Goal: Task Accomplishment & Management: Complete application form

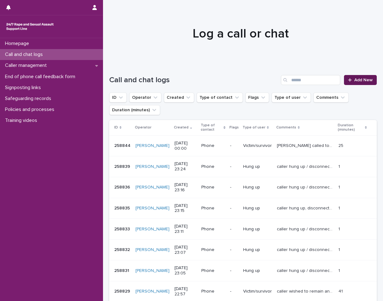
click at [365, 81] on span "Add New" at bounding box center [363, 80] width 18 height 4
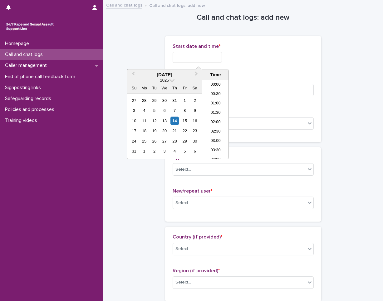
click at [216, 58] on input "text" at bounding box center [197, 57] width 49 height 11
click at [223, 117] on li "19:00" at bounding box center [215, 119] width 27 height 9
click at [220, 56] on input "**********" at bounding box center [197, 57] width 49 height 11
type input "**********"
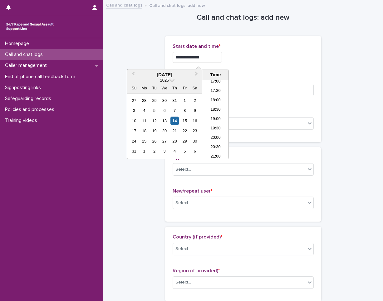
click at [213, 58] on input "**********" at bounding box center [197, 57] width 49 height 11
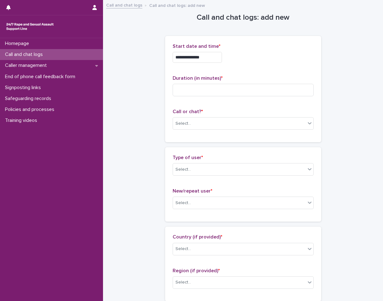
click at [240, 71] on div "**********" at bounding box center [243, 88] width 141 height 91
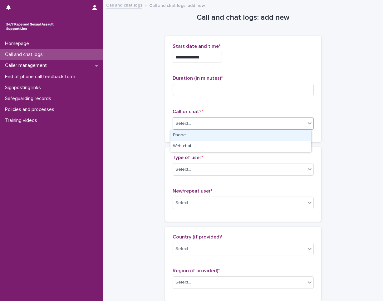
click at [183, 124] on div "Select..." at bounding box center [183, 123] width 16 height 7
click at [192, 132] on div "Phone" at bounding box center [240, 135] width 140 height 11
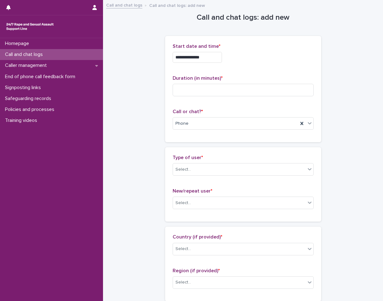
drag, startPoint x: 330, startPoint y: 129, endPoint x: 300, endPoint y: 159, distance: 42.1
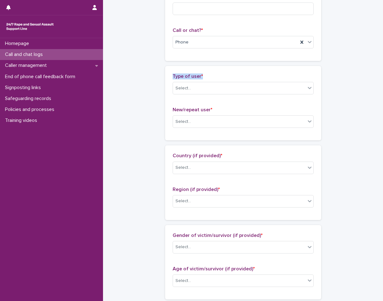
scroll to position [0, 0]
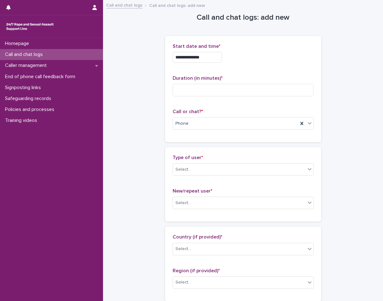
click at [203, 87] on input at bounding box center [243, 90] width 141 height 12
type input "**"
click at [219, 164] on div "Select..." at bounding box center [243, 169] width 141 height 12
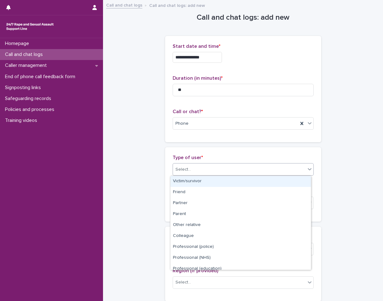
click at [213, 180] on div "Victim/survivor" at bounding box center [240, 181] width 140 height 11
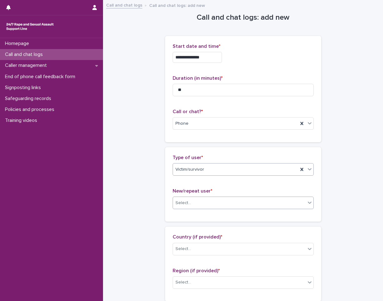
click at [209, 199] on div "Select..." at bounding box center [239, 203] width 133 height 10
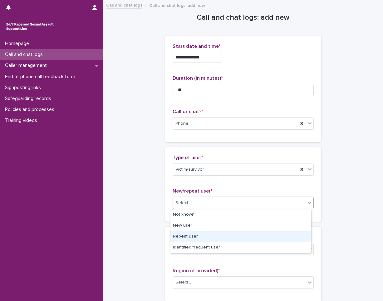
click at [203, 241] on div "Repeat user" at bounding box center [240, 236] width 140 height 11
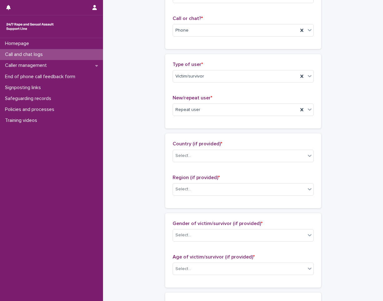
scroll to position [94, 0]
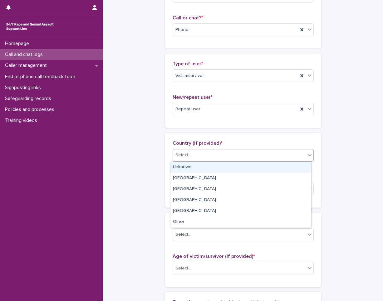
click at [207, 159] on div "Select..." at bounding box center [239, 155] width 133 height 10
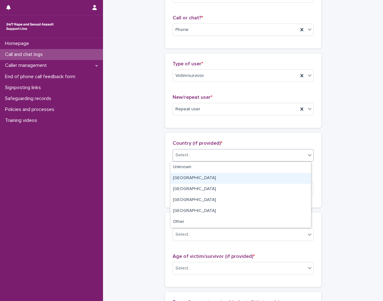
click at [204, 181] on div "[GEOGRAPHIC_DATA]" at bounding box center [240, 178] width 140 height 11
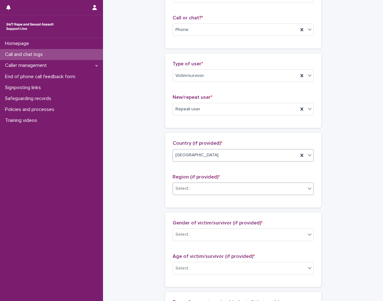
click at [206, 190] on div "Select..." at bounding box center [239, 188] width 133 height 10
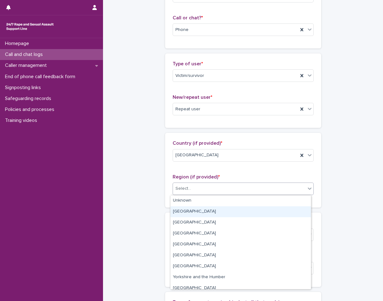
click at [203, 211] on div "[GEOGRAPHIC_DATA]" at bounding box center [240, 211] width 140 height 11
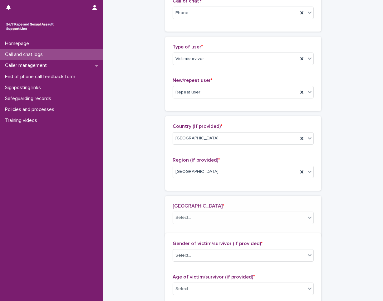
click at [152, 197] on div "**********" at bounding box center [242, 246] width 267 height 713
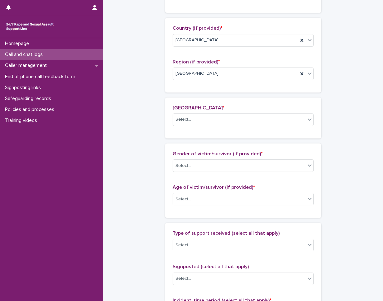
scroll to position [210, 0]
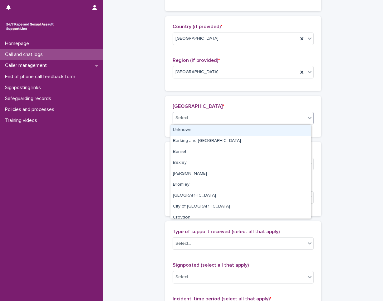
click at [240, 122] on div "Select..." at bounding box center [239, 118] width 133 height 10
click at [234, 128] on div "Unknown" at bounding box center [240, 130] width 140 height 11
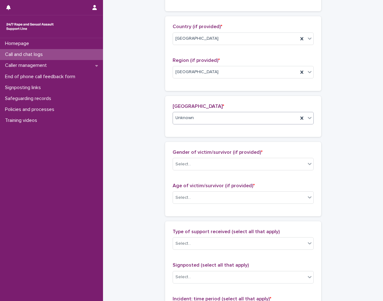
click at [147, 131] on div "**********" at bounding box center [242, 152] width 267 height 722
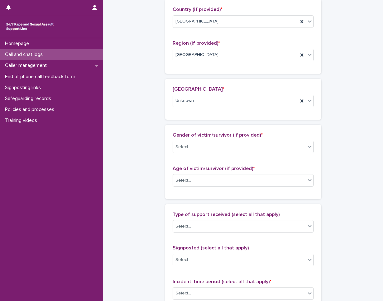
scroll to position [241, 0]
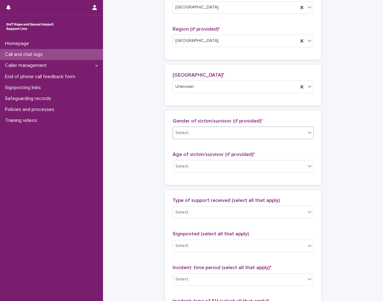
click at [192, 136] on div at bounding box center [192, 133] width 1 height 7
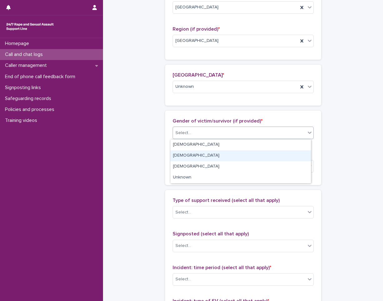
click at [194, 158] on div "[DEMOGRAPHIC_DATA]" at bounding box center [240, 155] width 140 height 11
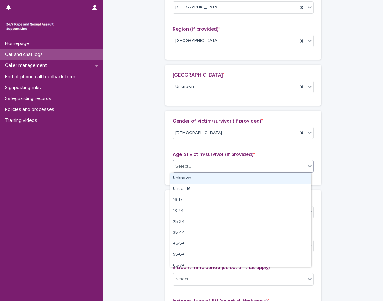
click at [193, 169] on div "Select..." at bounding box center [239, 166] width 133 height 10
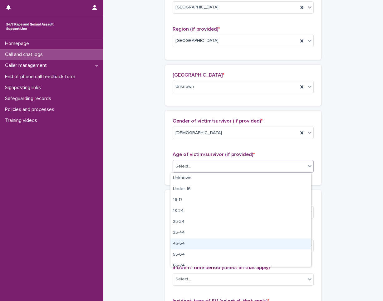
click at [177, 245] on div "45-54" at bounding box center [240, 243] width 140 height 11
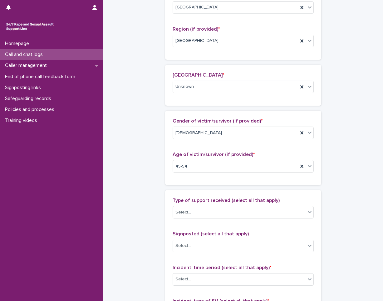
click at [143, 232] on div "**********" at bounding box center [242, 120] width 267 height 722
click at [231, 215] on div "Select..." at bounding box center [239, 212] width 133 height 10
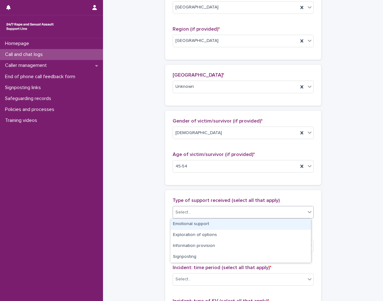
drag, startPoint x: 223, startPoint y: 230, endPoint x: 224, endPoint y: 226, distance: 4.2
click at [224, 226] on div "Emotional support" at bounding box center [240, 223] width 140 height 11
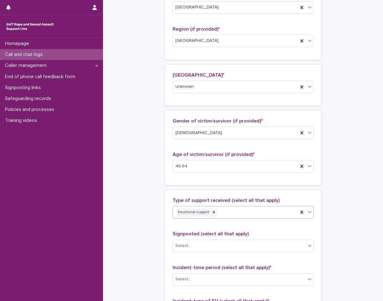
click at [137, 221] on div "**********" at bounding box center [242, 120] width 267 height 722
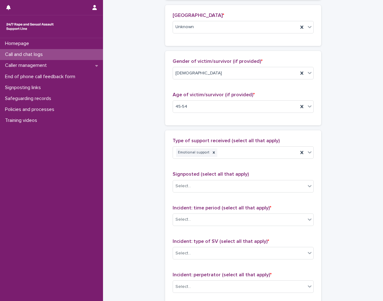
scroll to position [304, 0]
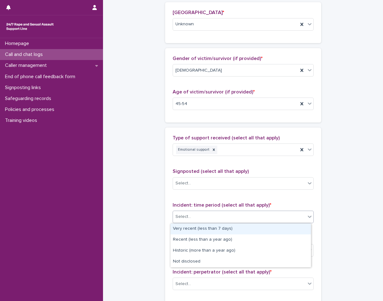
click at [189, 217] on div "Select..." at bounding box center [239, 216] width 133 height 10
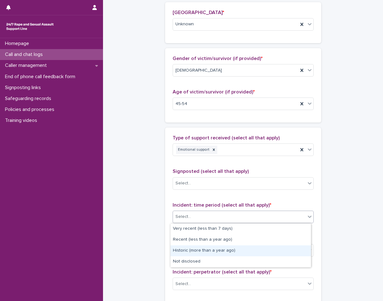
click at [203, 249] on div "Historic (more than a year ago)" at bounding box center [240, 250] width 140 height 11
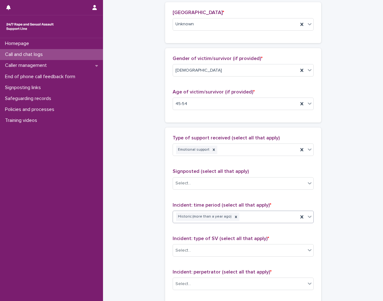
click at [146, 236] on div "**********" at bounding box center [242, 58] width 267 height 722
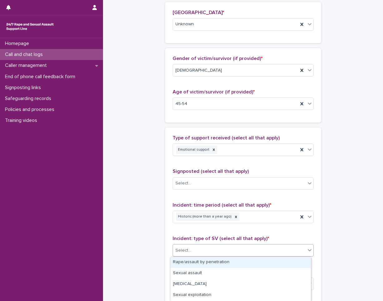
click at [192, 246] on div "Select..." at bounding box center [239, 250] width 133 height 10
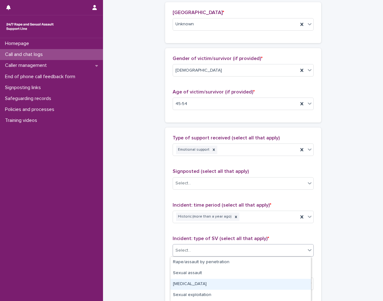
drag, startPoint x: 200, startPoint y: 278, endPoint x: 200, endPoint y: 282, distance: 4.1
click at [200, 282] on div "[MEDICAL_DATA]" at bounding box center [240, 283] width 140 height 11
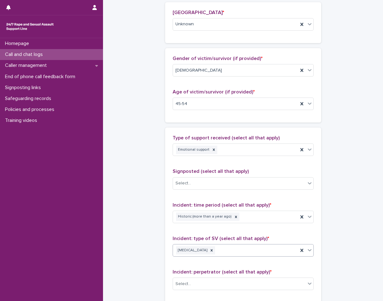
click at [143, 255] on div "**********" at bounding box center [242, 58] width 267 height 722
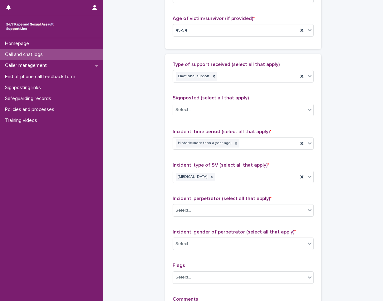
scroll to position [428, 0]
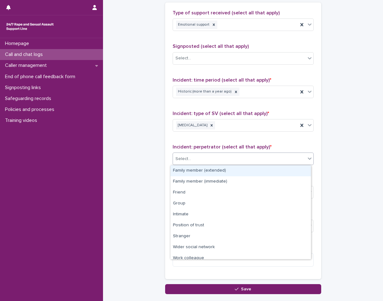
click at [203, 162] on div "Select..." at bounding box center [239, 159] width 133 height 10
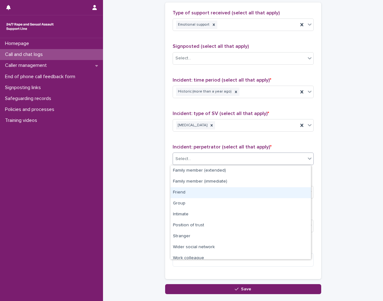
drag, startPoint x: 194, startPoint y: 186, endPoint x: 192, endPoint y: 193, distance: 6.8
click at [192, 193] on div "Friend" at bounding box center [240, 192] width 140 height 11
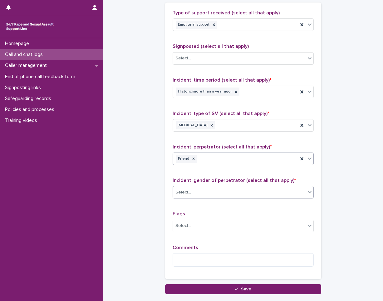
click at [197, 190] on div "Select..." at bounding box center [239, 192] width 133 height 10
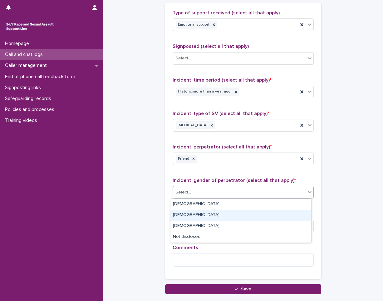
click at [201, 213] on div "[DEMOGRAPHIC_DATA]" at bounding box center [240, 214] width 140 height 11
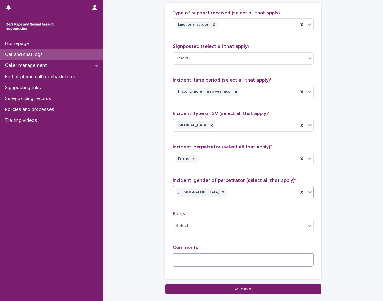
click at [196, 256] on textarea at bounding box center [243, 259] width 141 height 13
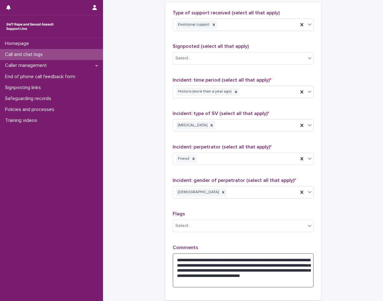
click at [257, 279] on textarea "**********" at bounding box center [243, 270] width 141 height 34
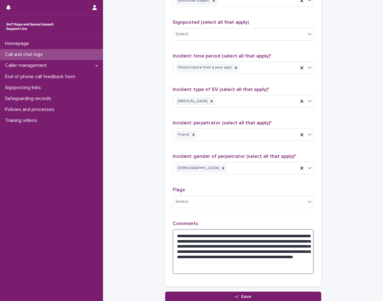
scroll to position [502, 0]
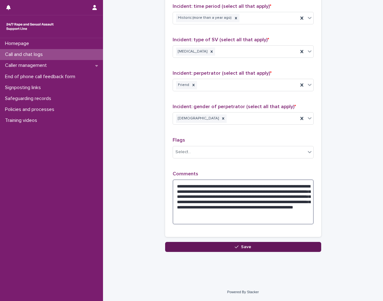
type textarea "**********"
click at [232, 250] on button "Save" at bounding box center [243, 247] width 156 height 10
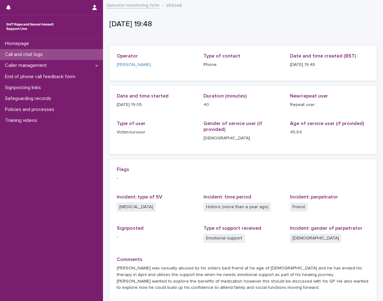
click at [51, 55] on div "Call and chat logs" at bounding box center [51, 54] width 103 height 11
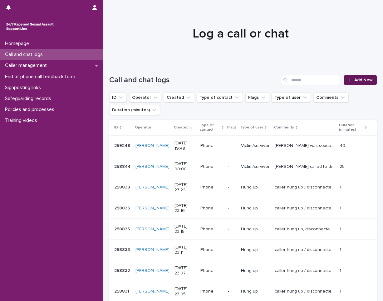
click at [359, 78] on span "Add New" at bounding box center [363, 80] width 18 height 4
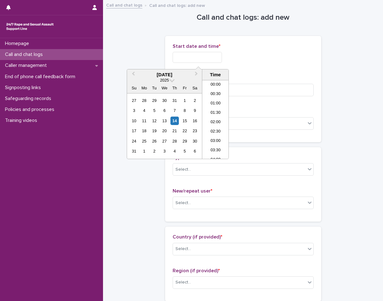
scroll to position [331, 0]
click at [182, 52] on input "text" at bounding box center [197, 57] width 49 height 11
click at [213, 118] on li "19:30" at bounding box center [215, 119] width 27 height 9
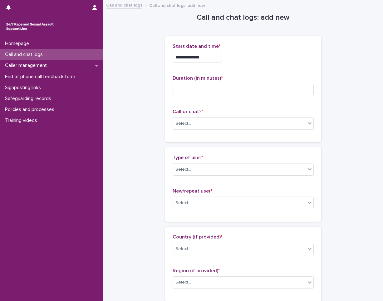
click at [216, 56] on input "**********" at bounding box center [197, 57] width 49 height 11
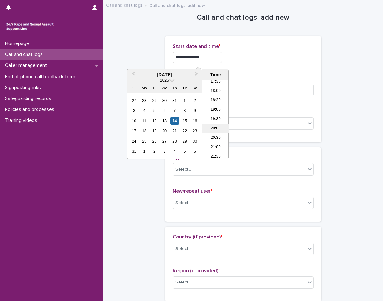
click at [216, 130] on li "20:00" at bounding box center [215, 128] width 27 height 9
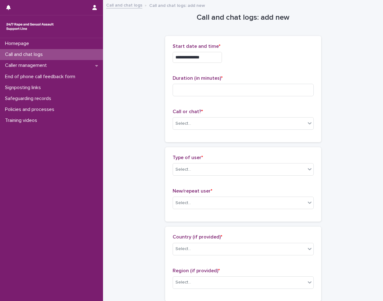
type input "**********"
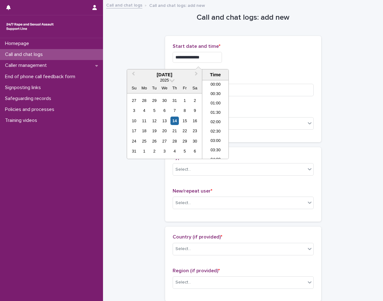
click at [210, 53] on input "**********" at bounding box center [197, 57] width 49 height 11
click at [267, 64] on div "**********" at bounding box center [243, 55] width 141 height 24
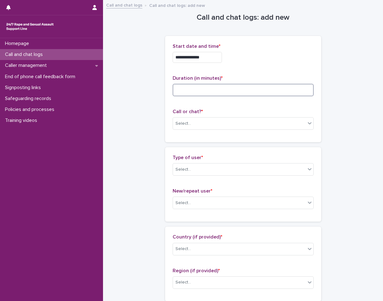
click at [216, 90] on input at bounding box center [243, 90] width 141 height 12
type input "*"
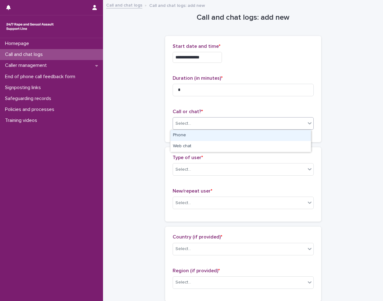
click at [206, 121] on div "Select..." at bounding box center [239, 123] width 133 height 10
click at [205, 135] on div "Phone" at bounding box center [240, 135] width 140 height 11
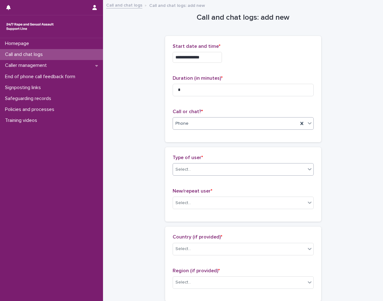
click at [199, 172] on div "Select..." at bounding box center [239, 169] width 133 height 10
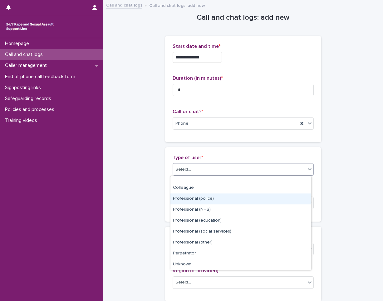
scroll to position [70, 0]
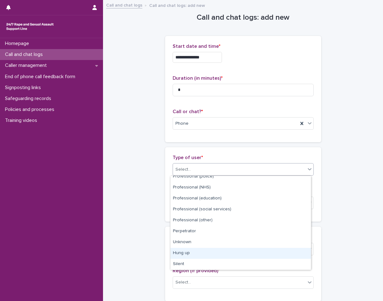
click at [205, 253] on div "Hung up" at bounding box center [240, 252] width 140 height 11
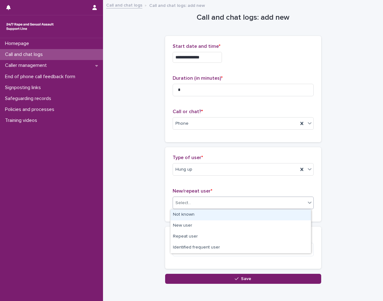
click at [210, 202] on div "Select..." at bounding box center [239, 203] width 133 height 10
click at [207, 214] on div "Not known" at bounding box center [240, 214] width 140 height 11
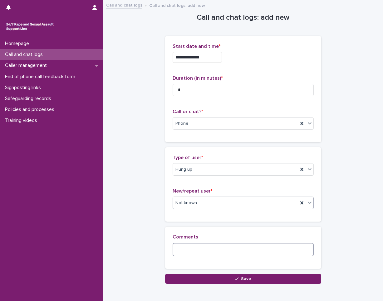
click at [202, 247] on textarea at bounding box center [243, 248] width 141 height 13
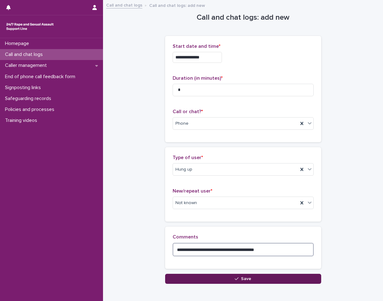
type textarea "**********"
click at [248, 281] on button "Save" at bounding box center [243, 278] width 156 height 10
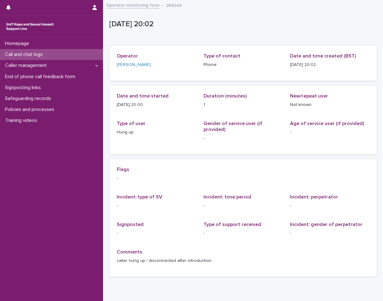
click at [34, 55] on p "Call and chat logs" at bounding box center [24, 54] width 45 height 6
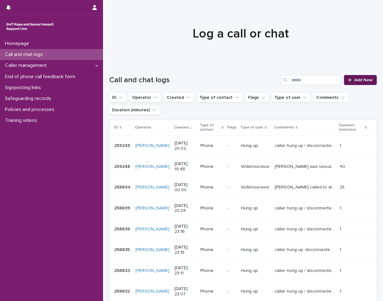
click at [350, 76] on link "Add New" at bounding box center [360, 80] width 33 height 10
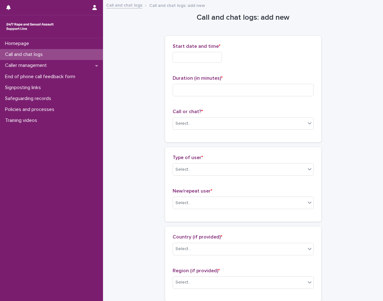
click at [214, 56] on input "text" at bounding box center [197, 57] width 49 height 11
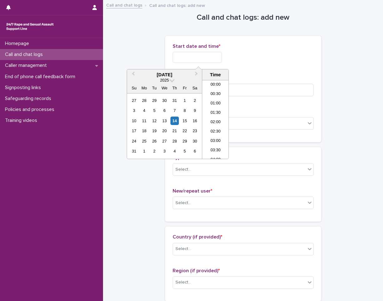
scroll to position [340, 0]
click at [221, 121] on li "20:00" at bounding box center [215, 119] width 27 height 9
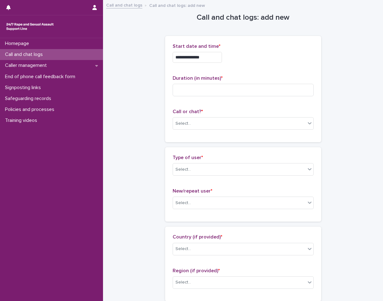
click at [214, 58] on input "**********" at bounding box center [197, 57] width 49 height 11
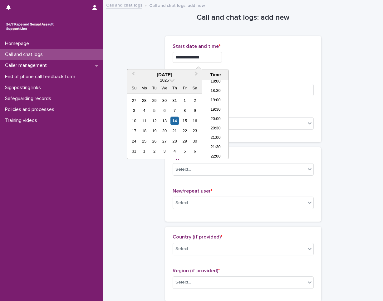
type input "**********"
click at [251, 58] on div "**********" at bounding box center [243, 57] width 141 height 11
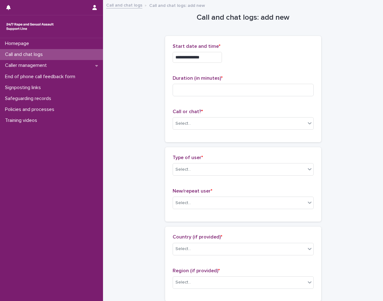
click at [234, 82] on div "Duration (in minutes) *" at bounding box center [243, 88] width 141 height 26
click at [217, 89] on input at bounding box center [243, 90] width 141 height 12
type input "*"
click at [205, 120] on div "Select..." at bounding box center [239, 123] width 133 height 10
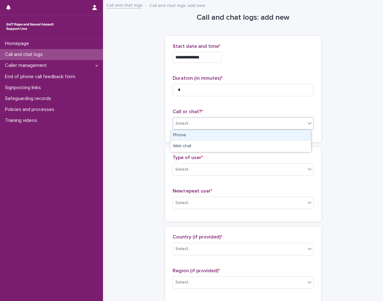
click at [207, 133] on div "Phone" at bounding box center [240, 135] width 140 height 11
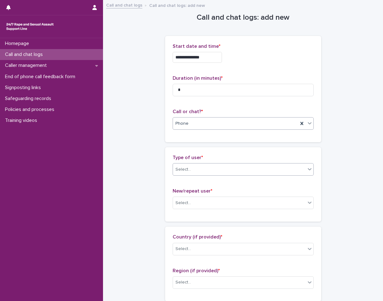
click at [201, 166] on div "Select..." at bounding box center [239, 169] width 133 height 10
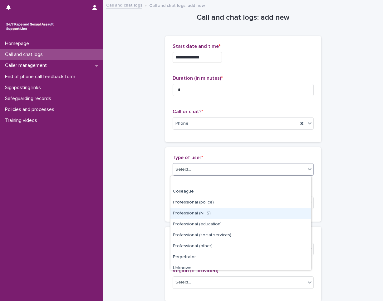
scroll to position [70, 0]
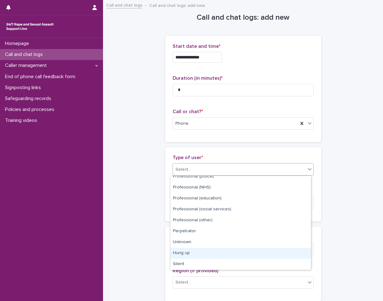
click at [202, 256] on div "Hung up" at bounding box center [240, 252] width 140 height 11
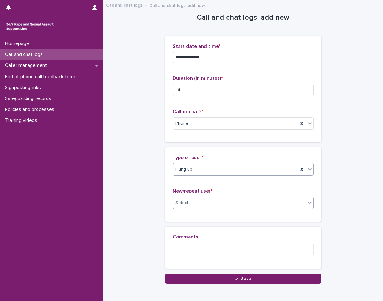
click at [204, 201] on div "Select..." at bounding box center [239, 203] width 133 height 10
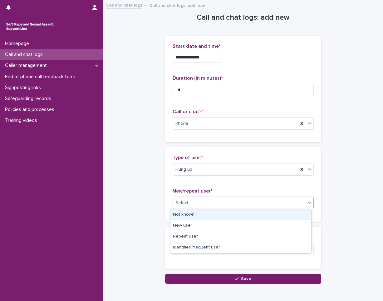
click at [198, 216] on div "Not known" at bounding box center [240, 214] width 140 height 11
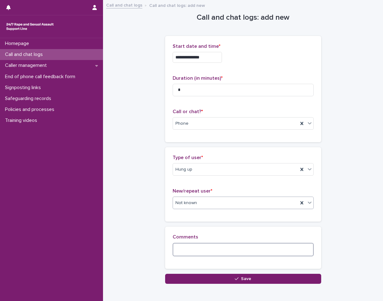
click at [194, 249] on textarea at bounding box center [243, 248] width 141 height 13
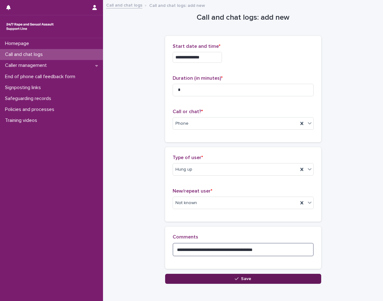
type textarea "**********"
click at [193, 280] on button "Save" at bounding box center [243, 278] width 156 height 10
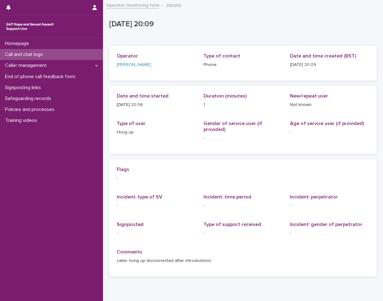
drag, startPoint x: 45, startPoint y: 57, endPoint x: 383, endPoint y: 152, distance: 350.8
click at [45, 57] on p "Call and chat logs" at bounding box center [24, 54] width 45 height 6
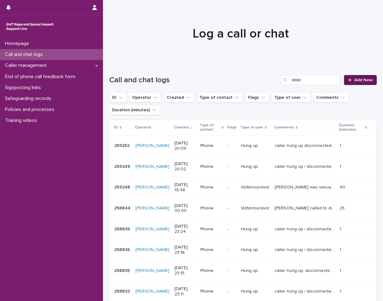
click at [354, 79] on span "Add New" at bounding box center [363, 80] width 18 height 4
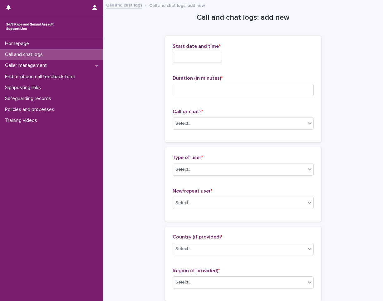
click at [211, 60] on input "text" at bounding box center [197, 57] width 49 height 11
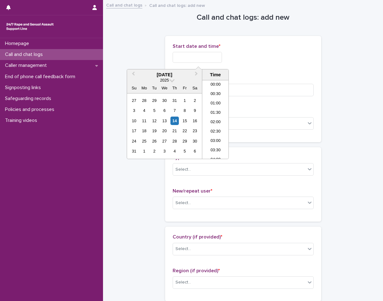
scroll to position [340, 0]
click at [221, 116] on li "20:00" at bounding box center [215, 119] width 27 height 9
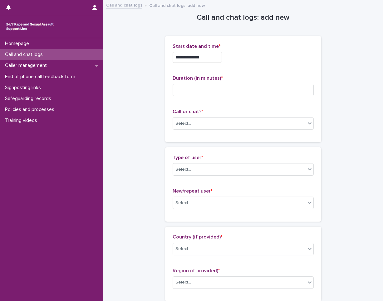
click at [211, 58] on input "**********" at bounding box center [197, 57] width 49 height 11
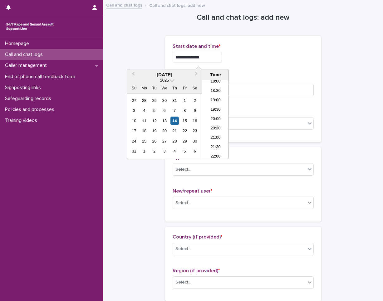
type input "**********"
click at [267, 56] on div "**********" at bounding box center [243, 57] width 141 height 11
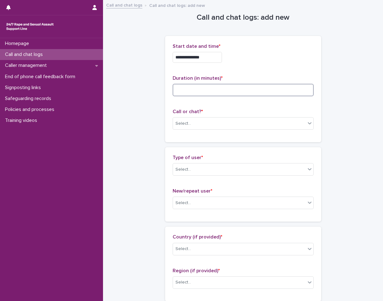
click at [207, 91] on input at bounding box center [243, 90] width 141 height 12
type input "*"
click at [213, 124] on div "Select..." at bounding box center [239, 123] width 133 height 10
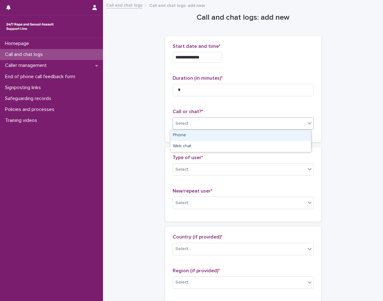
click at [216, 132] on div "Phone" at bounding box center [240, 135] width 140 height 11
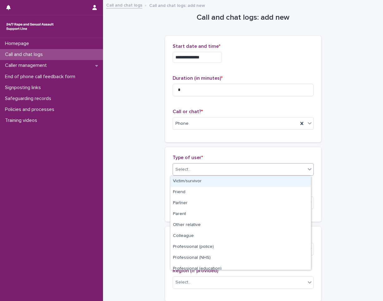
click at [205, 171] on div "Select..." at bounding box center [239, 169] width 133 height 10
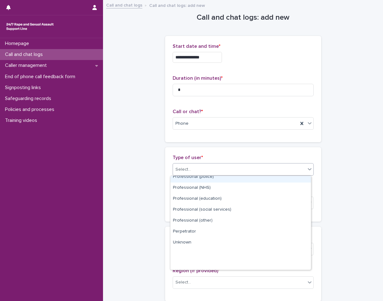
scroll to position [70, 0]
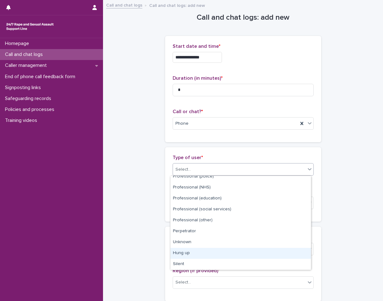
click at [203, 255] on div "Hung up" at bounding box center [240, 252] width 140 height 11
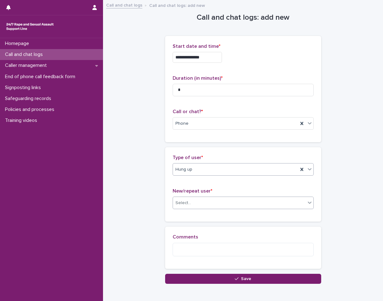
click at [212, 203] on div "Select..." at bounding box center [239, 203] width 133 height 10
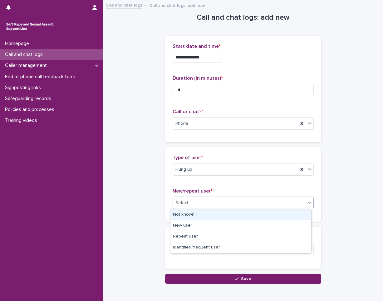
click at [206, 217] on div "Not known" at bounding box center [240, 214] width 140 height 11
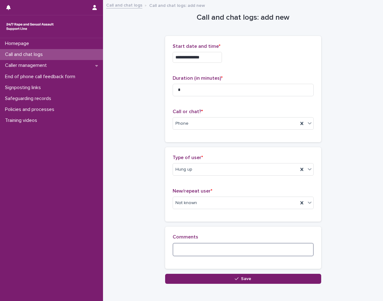
click at [199, 248] on textarea at bounding box center [243, 248] width 141 height 13
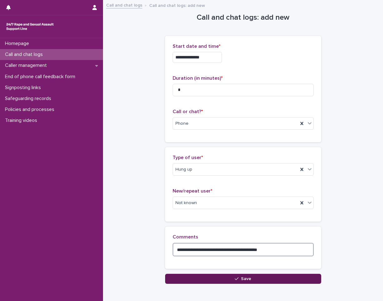
type textarea "**********"
click at [277, 281] on button "Save" at bounding box center [243, 278] width 156 height 10
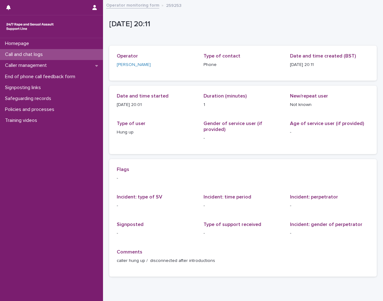
click at [15, 53] on p "Call and chat logs" at bounding box center [24, 54] width 45 height 6
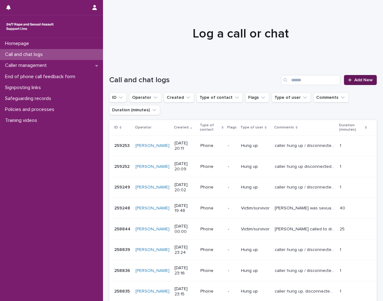
click at [356, 79] on span "Add New" at bounding box center [363, 80] width 18 height 4
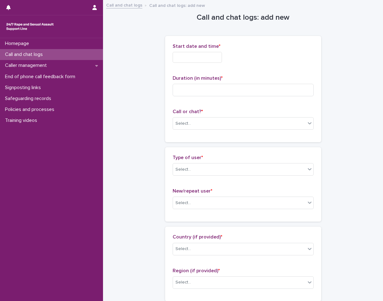
click at [47, 56] on p "Call and chat logs" at bounding box center [24, 54] width 45 height 6
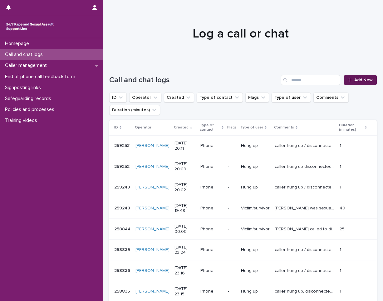
click at [356, 76] on link "Add New" at bounding box center [360, 80] width 33 height 10
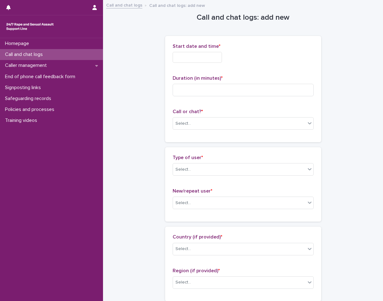
click at [198, 55] on input "text" at bounding box center [197, 57] width 49 height 11
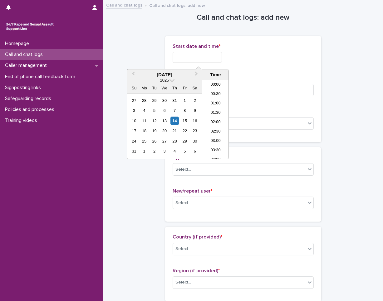
scroll to position [340, 0]
click at [219, 130] on li "20:30" at bounding box center [215, 128] width 27 height 9
click at [213, 59] on input "**********" at bounding box center [197, 57] width 49 height 11
type input "**********"
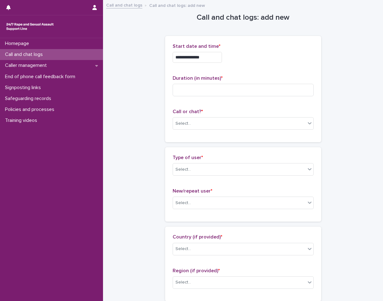
click at [265, 49] on p "Start date and time *" at bounding box center [243, 46] width 141 height 6
click at [202, 124] on div "Select..." at bounding box center [239, 123] width 133 height 10
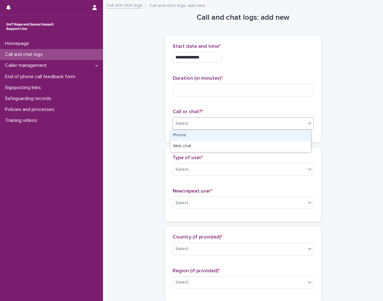
click at [197, 138] on div "Phone" at bounding box center [240, 135] width 140 height 11
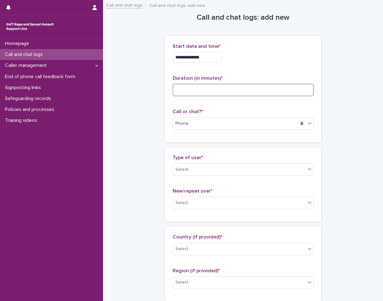
click at [227, 87] on input at bounding box center [243, 90] width 141 height 12
type input "**"
click at [207, 174] on div "Select..." at bounding box center [239, 169] width 133 height 10
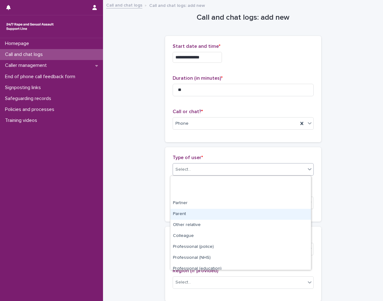
scroll to position [70, 0]
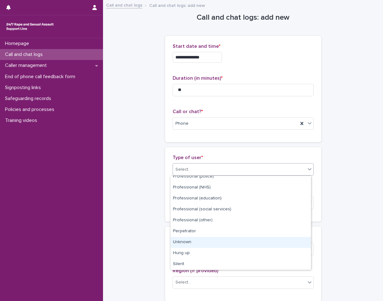
click at [203, 242] on div "Unknown" at bounding box center [240, 242] width 140 height 11
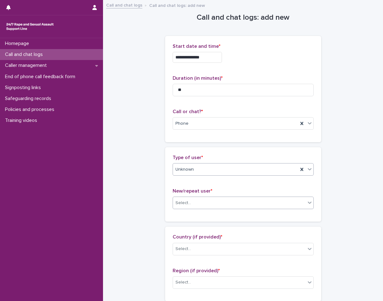
click at [201, 200] on div "Select..." at bounding box center [239, 203] width 133 height 10
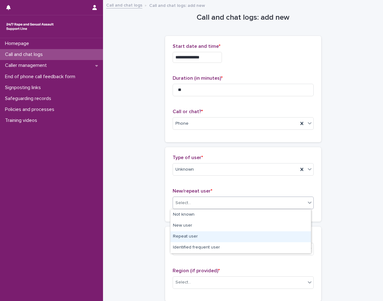
click at [202, 236] on div "Repeat user" at bounding box center [240, 236] width 140 height 11
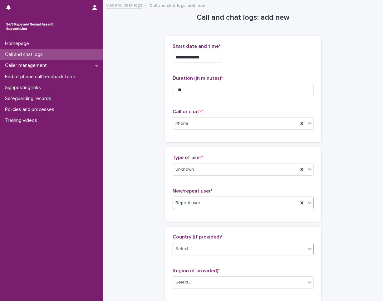
click at [201, 252] on div "Select..." at bounding box center [239, 248] width 133 height 10
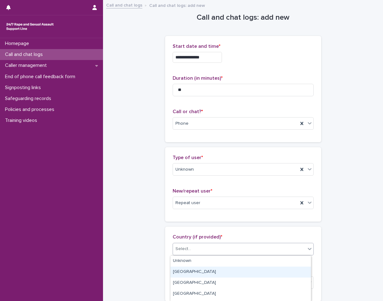
click at [188, 273] on div "[GEOGRAPHIC_DATA]" at bounding box center [240, 271] width 140 height 11
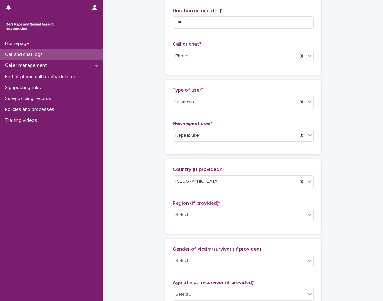
scroll to position [94, 0]
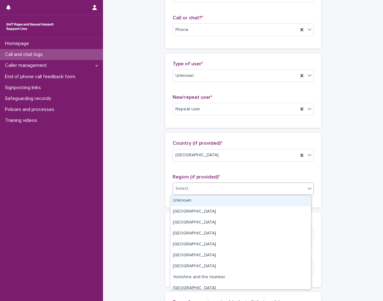
click at [202, 190] on div "Select..." at bounding box center [239, 188] width 133 height 10
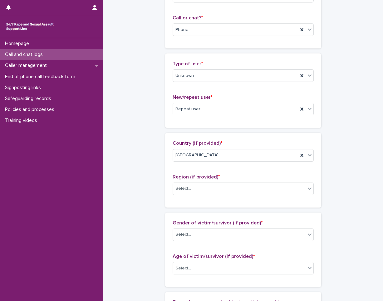
click at [143, 190] on div "**********" at bounding box center [242, 245] width 267 height 676
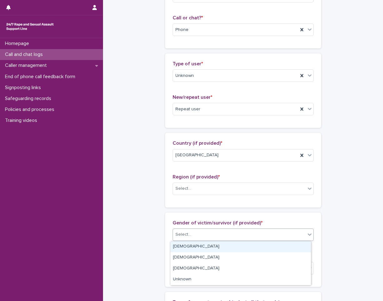
click at [192, 237] on div "Select..." at bounding box center [239, 234] width 133 height 10
click at [192, 247] on div "[DEMOGRAPHIC_DATA]" at bounding box center [240, 246] width 140 height 11
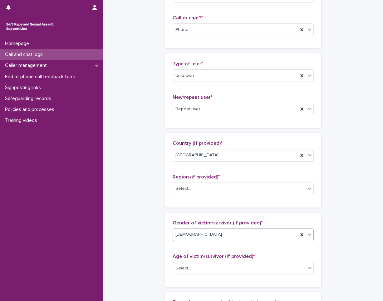
click at [147, 241] on div "**********" at bounding box center [242, 245] width 267 height 676
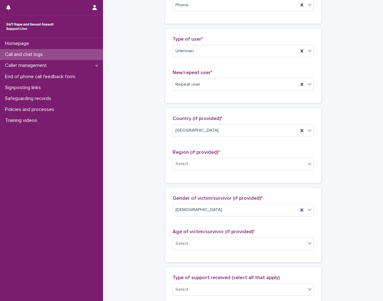
scroll to position [156, 0]
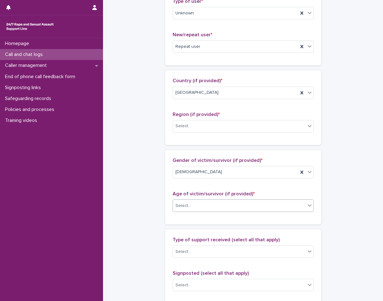
click at [208, 206] on div "Select..." at bounding box center [239, 205] width 133 height 10
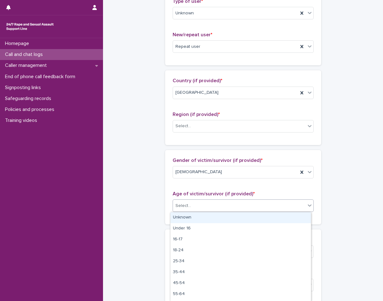
click at [205, 219] on div "Unknown" at bounding box center [240, 217] width 140 height 11
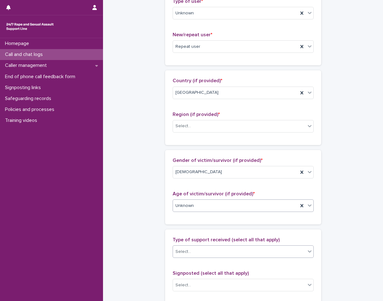
click at [202, 251] on div "Select..." at bounding box center [239, 251] width 133 height 10
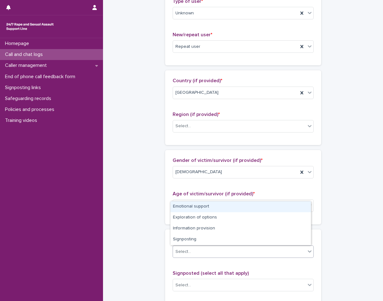
drag, startPoint x: 211, startPoint y: 216, endPoint x: 215, endPoint y: 207, distance: 9.5
click at [215, 207] on div "Emotional support" at bounding box center [240, 206] width 140 height 11
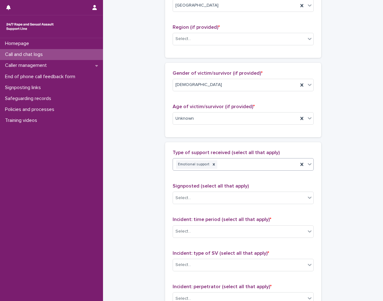
scroll to position [250, 0]
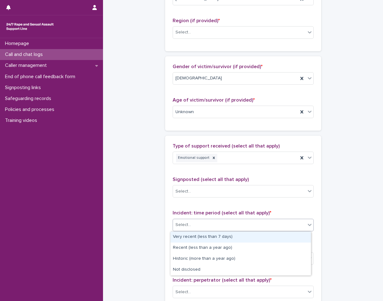
click at [198, 222] on div "Select..." at bounding box center [239, 224] width 133 height 10
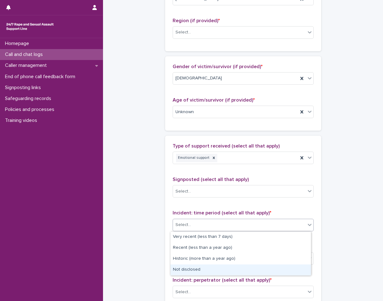
drag, startPoint x: 197, startPoint y: 240, endPoint x: 197, endPoint y: 269, distance: 29.0
click at [197, 269] on div "Not disclosed" at bounding box center [240, 269] width 140 height 11
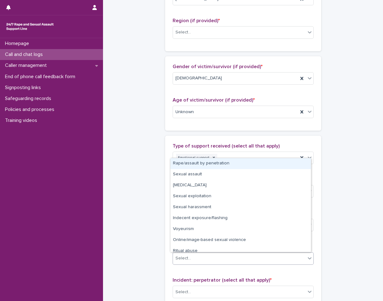
click at [203, 256] on div "Select..." at bounding box center [239, 258] width 133 height 10
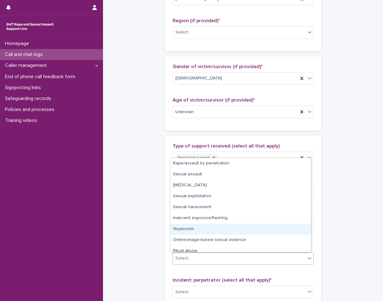
scroll to position [16, 0]
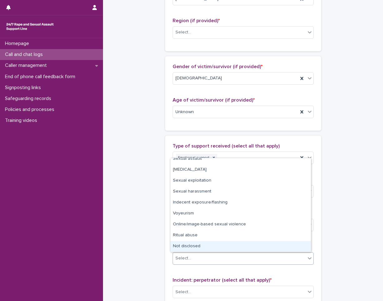
click at [196, 246] on div "Not disclosed" at bounding box center [240, 246] width 140 height 11
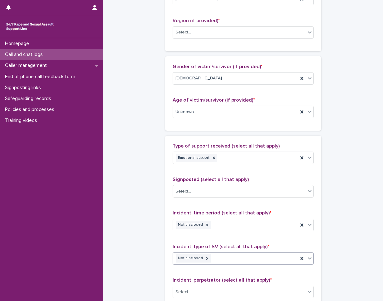
scroll to position [343, 0]
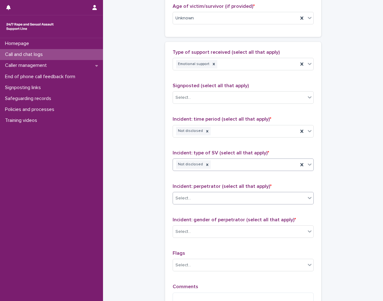
click at [196, 195] on div "Select..." at bounding box center [239, 198] width 133 height 10
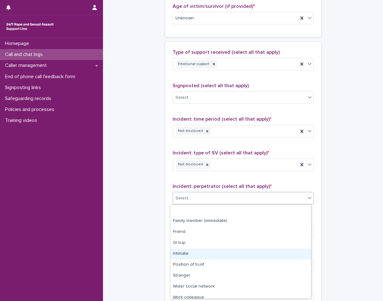
scroll to position [27, 0]
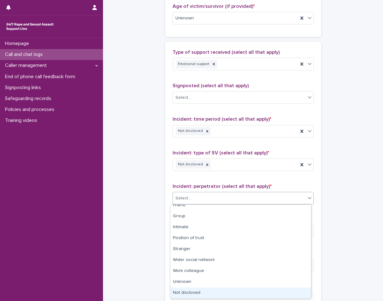
click at [193, 292] on div "Not disclosed" at bounding box center [240, 292] width 140 height 11
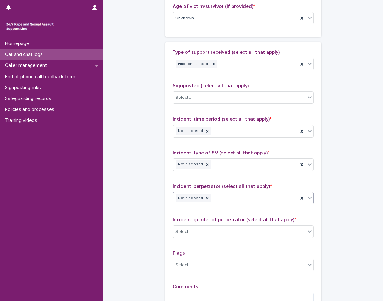
scroll to position [406, 0]
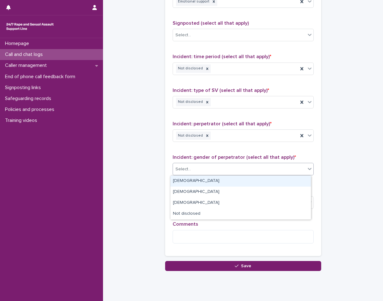
click at [201, 168] on div "Select..." at bounding box center [239, 169] width 133 height 10
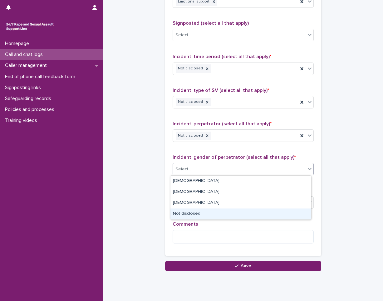
click at [223, 212] on div "Not disclosed" at bounding box center [240, 213] width 140 height 11
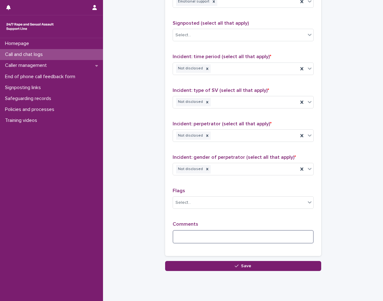
click at [201, 238] on textarea at bounding box center [243, 236] width 141 height 13
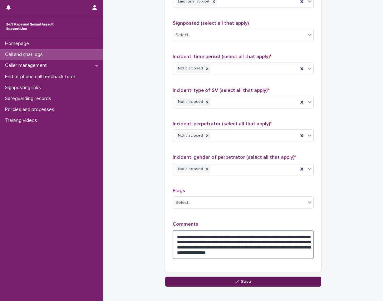
type textarea "**********"
click at [314, 285] on button "Save" at bounding box center [243, 281] width 156 height 10
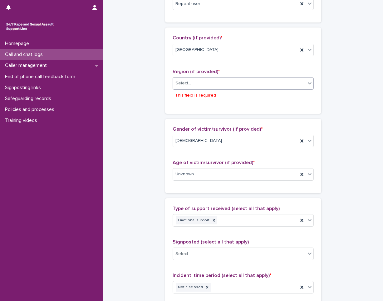
scroll to position [179, 0]
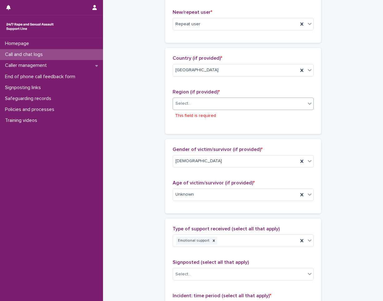
click at [193, 103] on div "Select..." at bounding box center [239, 103] width 133 height 10
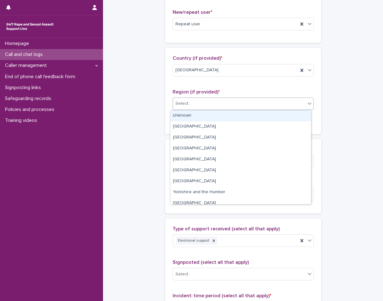
click at [195, 115] on div "Unknown" at bounding box center [240, 115] width 140 height 11
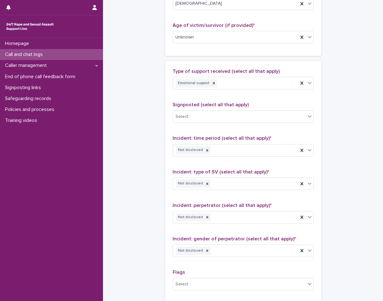
scroll to position [440, 0]
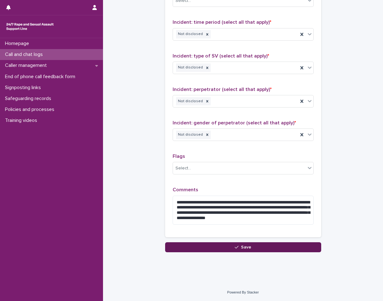
click at [232, 246] on button "Save" at bounding box center [243, 247] width 156 height 10
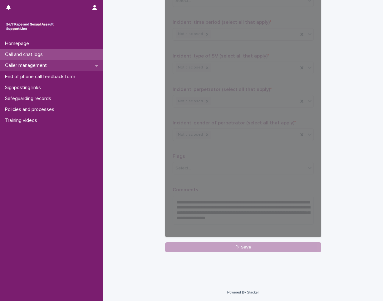
click at [46, 67] on p "Caller management" at bounding box center [26, 65] width 49 height 6
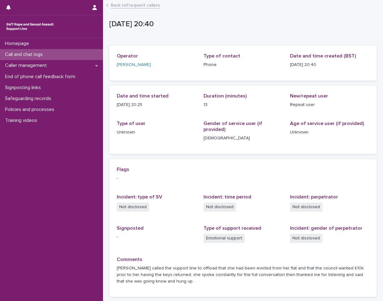
click at [46, 67] on p "Caller management" at bounding box center [26, 65] width 49 height 6
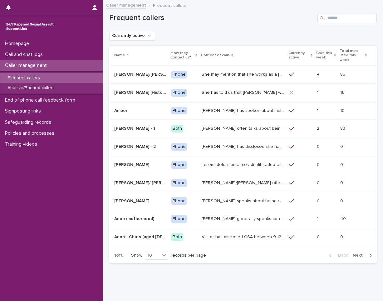
scroll to position [12, 0]
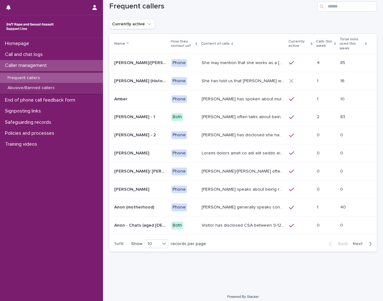
click at [357, 241] on span "Next" at bounding box center [360, 243] width 14 height 4
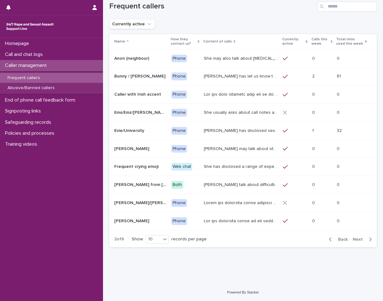
click at [336, 237] on span "Back" at bounding box center [340, 239] width 13 height 4
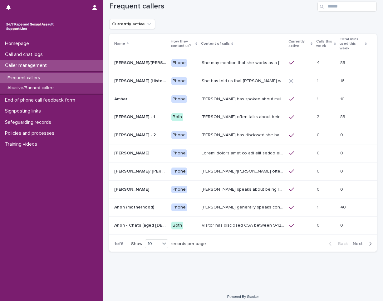
click at [216, 59] on p "She may mention that she works as a [PERSON_NAME], looking after two children. …" at bounding box center [244, 62] width 84 height 7
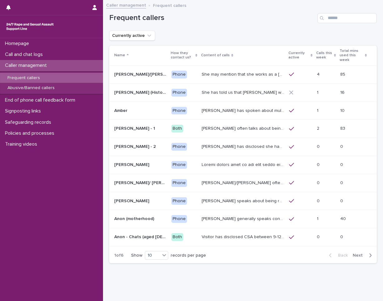
click at [208, 125] on p "[PERSON_NAME] often talks about being raped a night before or [DATE] or a month…" at bounding box center [244, 128] width 84 height 7
click at [28, 56] on p "Call and chat logs" at bounding box center [24, 54] width 45 height 6
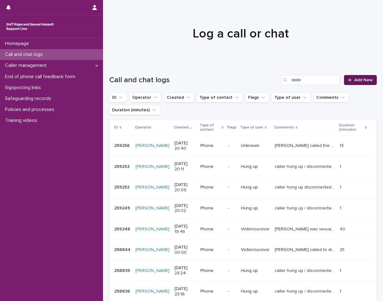
click at [364, 80] on span "Add New" at bounding box center [363, 80] width 18 height 4
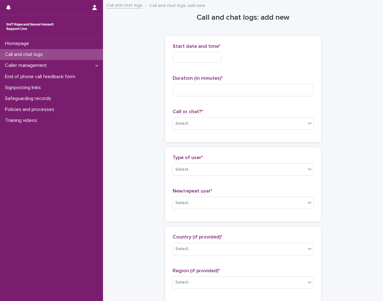
click at [189, 58] on input "text" at bounding box center [197, 57] width 49 height 11
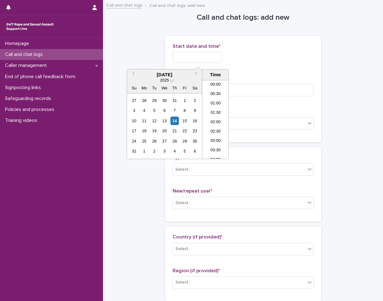
scroll to position [350, 0]
click at [175, 119] on div "14" at bounding box center [174, 120] width 8 height 8
click at [213, 54] on input "**********" at bounding box center [197, 57] width 49 height 11
click at [216, 117] on li "20:30" at bounding box center [215, 119] width 27 height 9
click at [215, 58] on input "**********" at bounding box center [197, 57] width 49 height 11
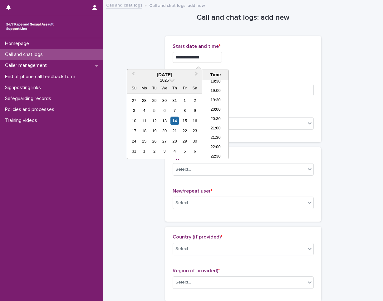
type input "**********"
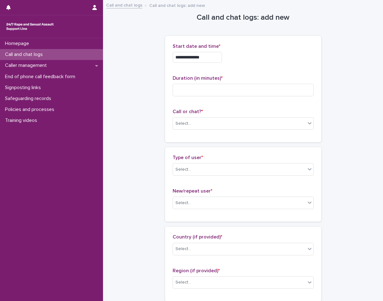
click at [244, 65] on div "**********" at bounding box center [243, 55] width 141 height 24
click at [182, 90] on input at bounding box center [243, 90] width 141 height 12
type input "*"
click at [197, 119] on div "Select..." at bounding box center [239, 123] width 133 height 10
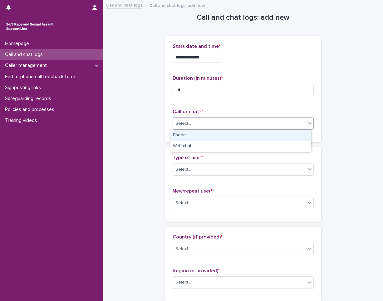
click at [196, 135] on div "Phone" at bounding box center [240, 135] width 140 height 11
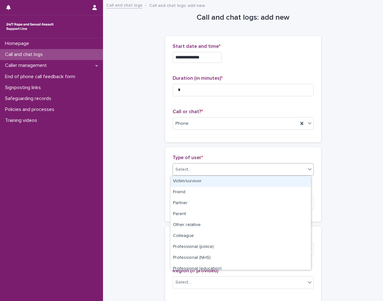
click at [188, 171] on div "Select..." at bounding box center [183, 169] width 16 height 7
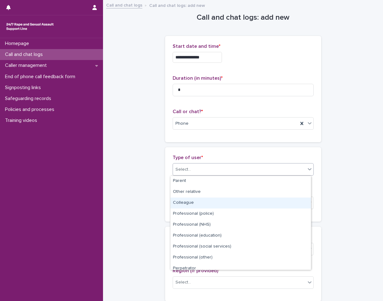
scroll to position [70, 0]
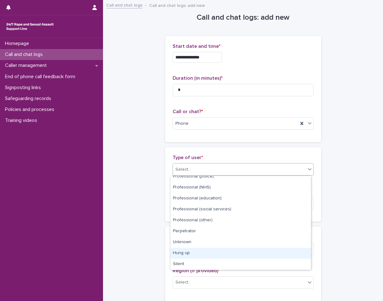
click at [199, 251] on div "Hung up" at bounding box center [240, 252] width 140 height 11
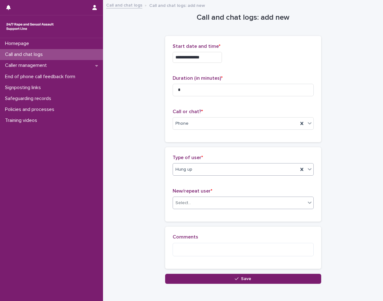
click at [200, 204] on div "Select..." at bounding box center [239, 203] width 133 height 10
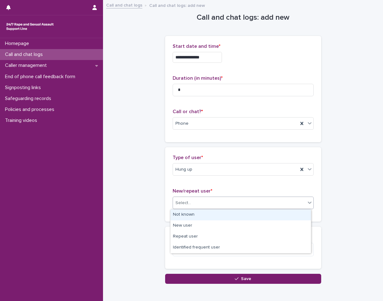
click at [197, 215] on div "Not known" at bounding box center [240, 214] width 140 height 11
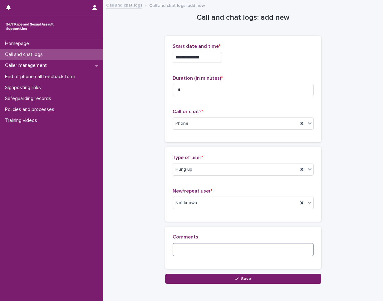
click at [189, 245] on textarea at bounding box center [243, 248] width 141 height 13
click at [204, 249] on textarea "**********" at bounding box center [243, 248] width 141 height 13
click at [267, 251] on textarea "**********" at bounding box center [243, 248] width 141 height 13
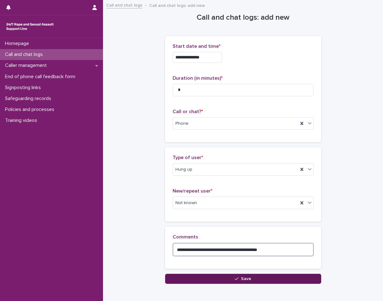
type textarea "**********"
click at [288, 277] on button "Save" at bounding box center [243, 278] width 156 height 10
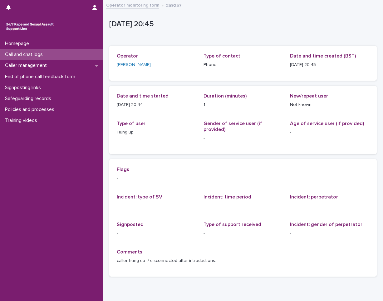
click at [36, 55] on p "Call and chat logs" at bounding box center [24, 54] width 45 height 6
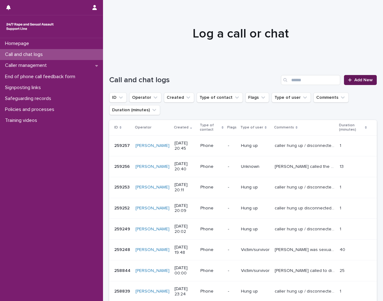
click at [354, 78] on span "Add New" at bounding box center [363, 80] width 18 height 4
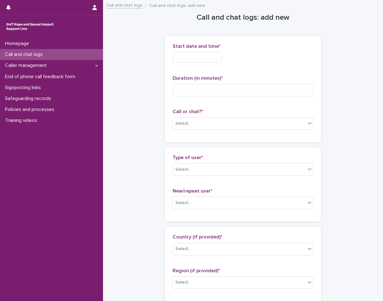
click at [200, 56] on input "text" at bounding box center [197, 57] width 49 height 11
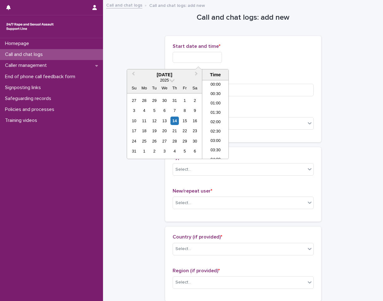
scroll to position [350, 0]
click at [220, 120] on li "20:30" at bounding box center [215, 119] width 27 height 9
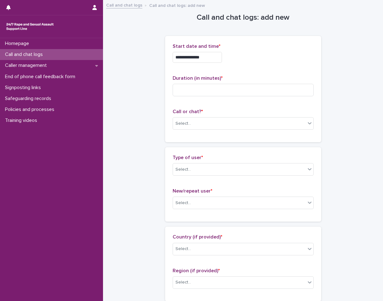
click at [209, 54] on input "**********" at bounding box center [197, 57] width 49 height 11
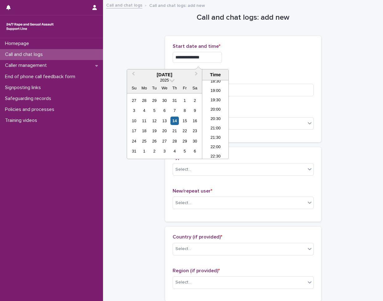
type input "**********"
click at [289, 56] on div "**********" at bounding box center [243, 57] width 141 height 11
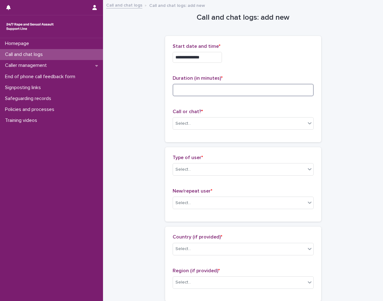
click at [222, 85] on input at bounding box center [243, 90] width 141 height 12
type input "*"
click at [199, 121] on div "Select..." at bounding box center [239, 123] width 133 height 10
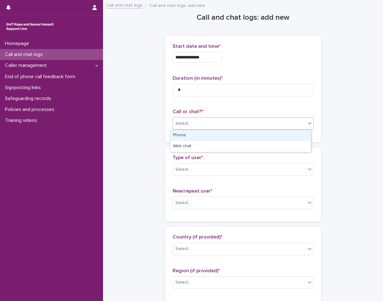
click at [200, 138] on div "Phone" at bounding box center [240, 135] width 140 height 11
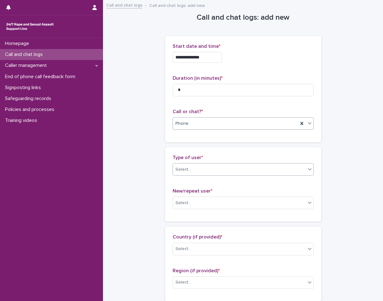
click at [195, 169] on div "Select..." at bounding box center [239, 169] width 133 height 10
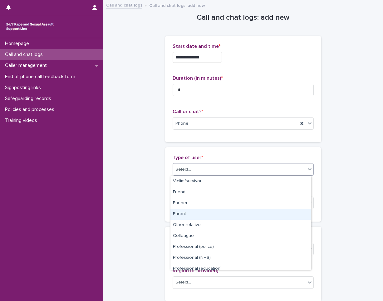
scroll to position [70, 0]
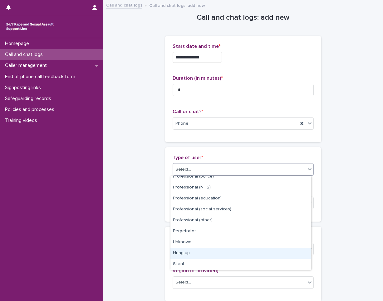
click at [211, 256] on div "Hung up" at bounding box center [240, 252] width 140 height 11
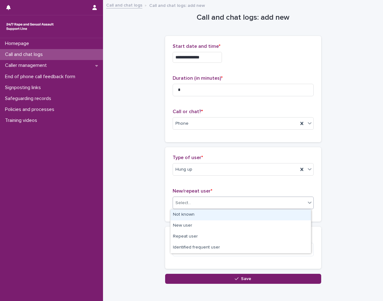
click at [208, 200] on div "Select..." at bounding box center [239, 203] width 133 height 10
click at [202, 219] on div "Not known" at bounding box center [240, 214] width 140 height 11
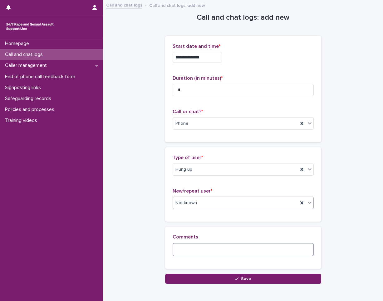
click at [200, 250] on textarea at bounding box center [243, 248] width 141 height 13
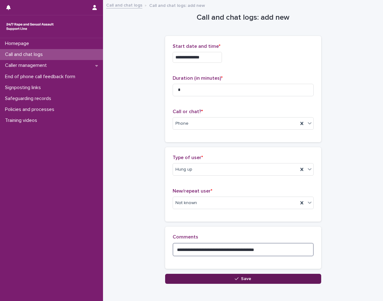
type textarea "**********"
click at [235, 280] on icon "button" at bounding box center [237, 278] width 4 height 4
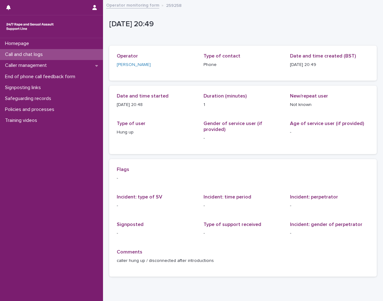
click at [41, 58] on div "Call and chat logs" at bounding box center [51, 54] width 103 height 11
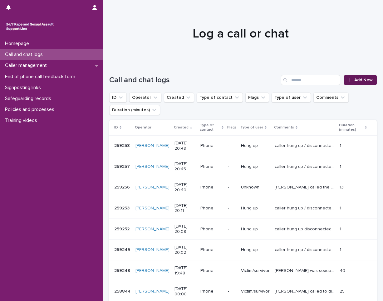
click at [358, 82] on link "Add New" at bounding box center [360, 80] width 33 height 10
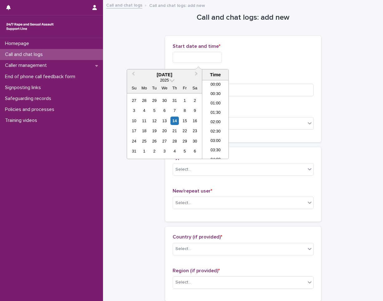
click at [201, 56] on input "text" at bounding box center [197, 57] width 49 height 11
click at [217, 119] on li "20:30" at bounding box center [215, 119] width 27 height 9
click at [209, 55] on input "**********" at bounding box center [197, 57] width 49 height 11
type input "**********"
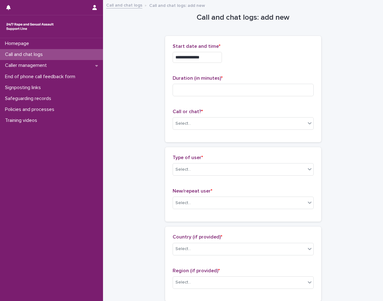
click at [254, 70] on div "**********" at bounding box center [243, 88] width 141 height 91
click at [225, 88] on input at bounding box center [243, 90] width 141 height 12
type input "*"
click at [227, 123] on div "Select..." at bounding box center [239, 123] width 133 height 10
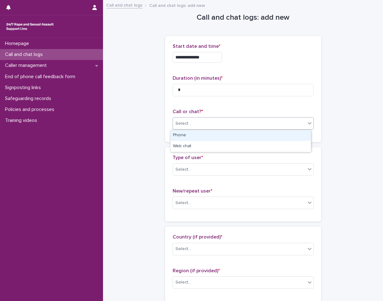
click at [221, 138] on div "Phone" at bounding box center [240, 135] width 140 height 11
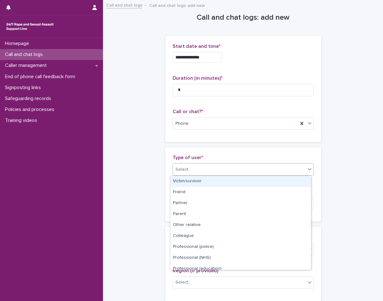
click at [214, 169] on div "Select..." at bounding box center [239, 169] width 133 height 10
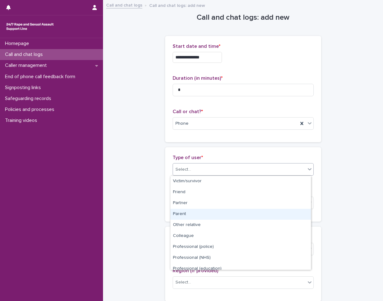
scroll to position [70, 0]
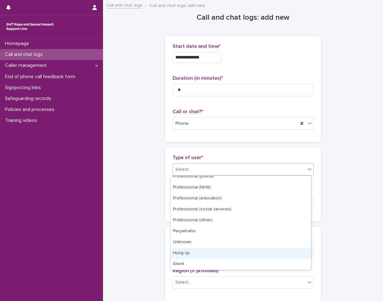
click at [211, 253] on div "Hung up" at bounding box center [240, 252] width 140 height 11
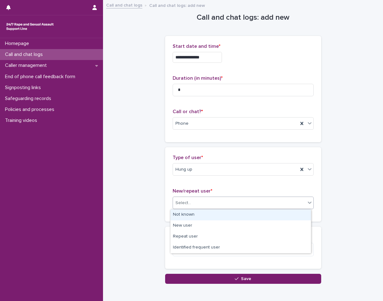
click at [206, 199] on div "Select..." at bounding box center [239, 203] width 133 height 10
click at [205, 220] on div "Not known" at bounding box center [240, 214] width 140 height 11
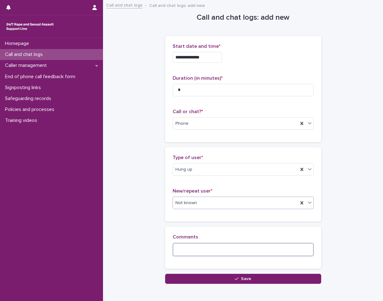
click at [198, 250] on textarea at bounding box center [243, 248] width 141 height 13
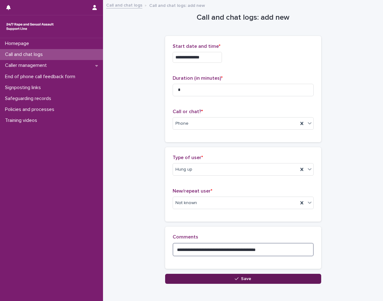
type textarea "**********"
click at [272, 277] on button "Save" at bounding box center [243, 278] width 156 height 10
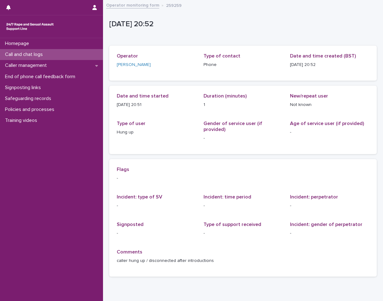
click at [47, 54] on p "Call and chat logs" at bounding box center [24, 54] width 45 height 6
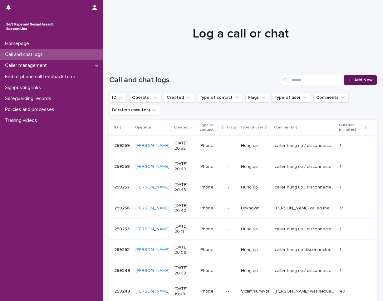
click at [344, 80] on link "Add New" at bounding box center [360, 80] width 33 height 10
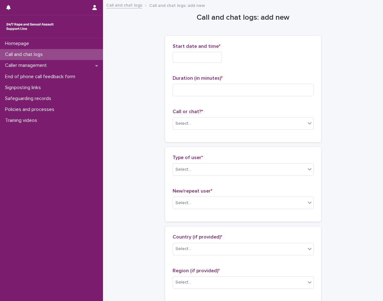
click at [200, 60] on input "text" at bounding box center [197, 57] width 49 height 11
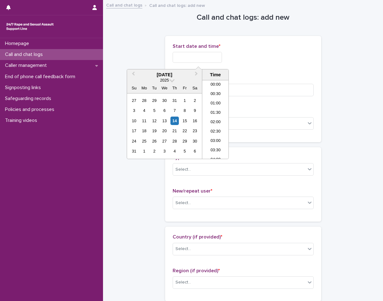
scroll to position [350, 0]
click at [178, 122] on div "14" at bounding box center [174, 120] width 8 height 8
click at [219, 118] on li "20:30" at bounding box center [215, 119] width 27 height 9
click at [213, 55] on input "**********" at bounding box center [197, 57] width 49 height 11
type input "**********"
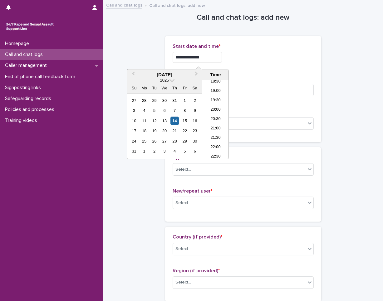
click at [244, 57] on div "**********" at bounding box center [243, 57] width 141 height 11
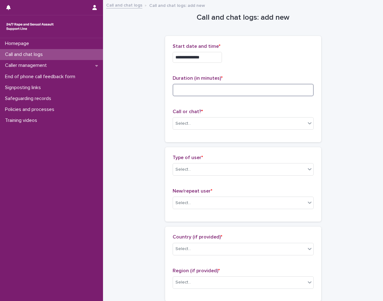
click at [208, 91] on input at bounding box center [243, 90] width 141 height 12
type input "*"
click at [209, 122] on div "Select..." at bounding box center [239, 123] width 133 height 10
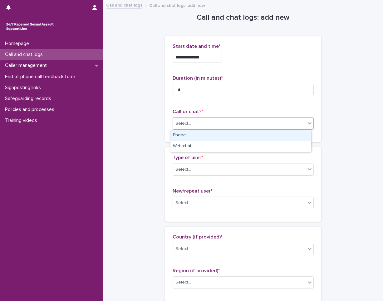
click at [209, 135] on div "Phone" at bounding box center [240, 135] width 140 height 11
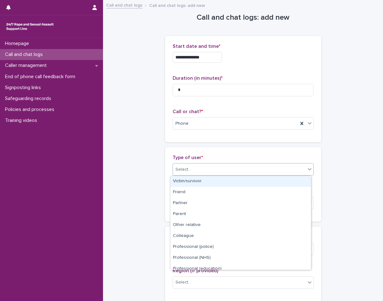
click at [204, 172] on div "Select..." at bounding box center [239, 169] width 133 height 10
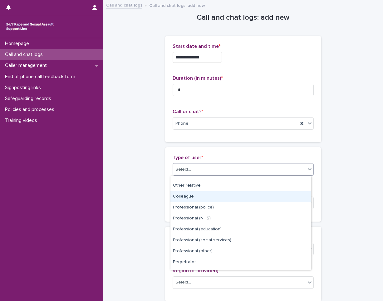
scroll to position [70, 0]
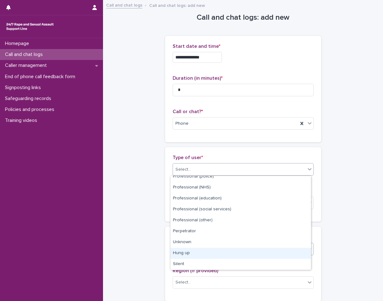
click at [200, 253] on div "Hung up" at bounding box center [240, 252] width 140 height 11
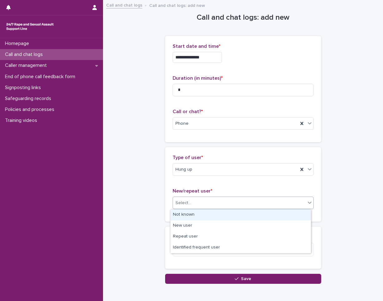
click at [193, 204] on div "Select..." at bounding box center [239, 203] width 133 height 10
click at [194, 215] on div "Not known" at bounding box center [240, 214] width 140 height 11
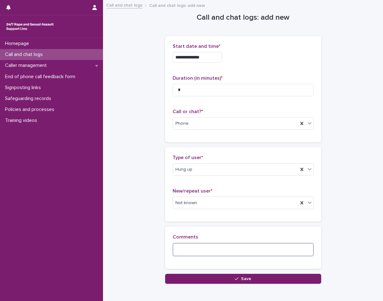
click at [197, 248] on textarea at bounding box center [243, 248] width 141 height 13
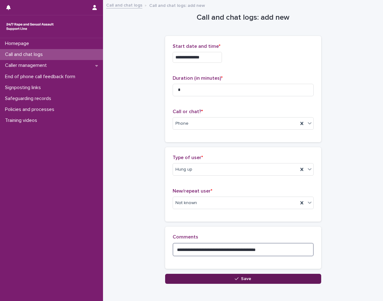
type textarea "**********"
click at [229, 277] on button "Save" at bounding box center [243, 278] width 156 height 10
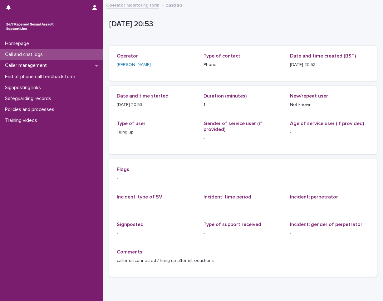
click at [42, 53] on p "Call and chat logs" at bounding box center [24, 54] width 45 height 6
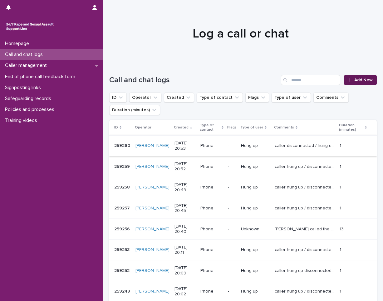
click at [354, 81] on span "Add New" at bounding box center [363, 80] width 18 height 4
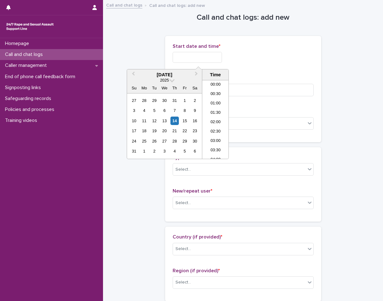
click at [211, 57] on input "text" at bounding box center [197, 57] width 49 height 11
click at [220, 119] on li "20:30" at bounding box center [215, 119] width 27 height 9
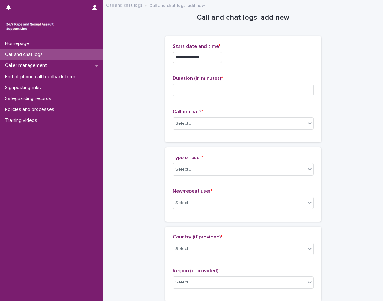
click at [218, 55] on input "**********" at bounding box center [197, 57] width 49 height 11
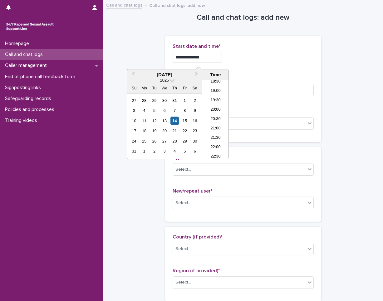
type input "**********"
click at [288, 62] on div "**********" at bounding box center [243, 57] width 141 height 11
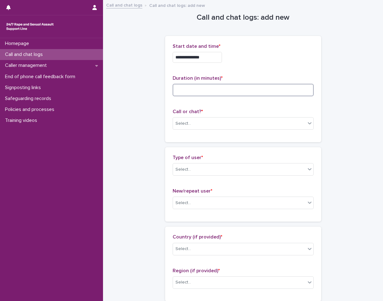
click at [213, 89] on input at bounding box center [243, 90] width 141 height 12
type input "*"
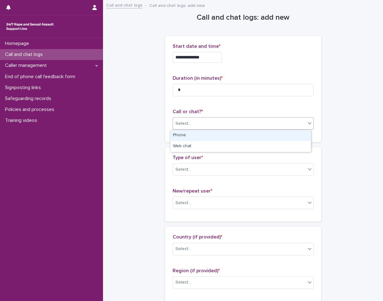
click at [204, 127] on div "Select..." at bounding box center [239, 123] width 133 height 10
click at [203, 133] on div "Phone" at bounding box center [240, 135] width 140 height 11
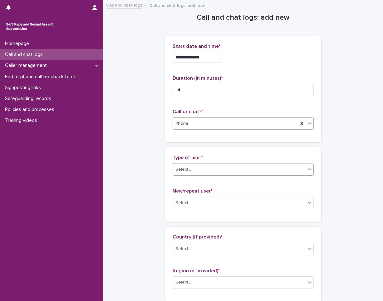
click at [199, 168] on div "Select..." at bounding box center [239, 169] width 133 height 10
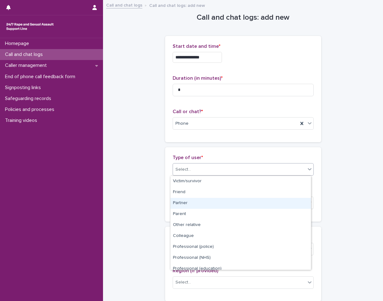
scroll to position [70, 0]
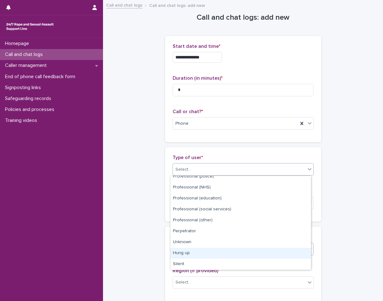
drag, startPoint x: 185, startPoint y: 271, endPoint x: 192, endPoint y: 249, distance: 22.5
click at [192, 249] on div "Hung up" at bounding box center [240, 252] width 140 height 11
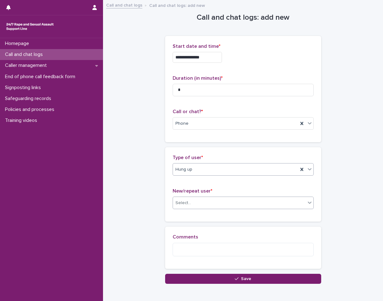
click at [200, 200] on div "Select..." at bounding box center [239, 203] width 133 height 10
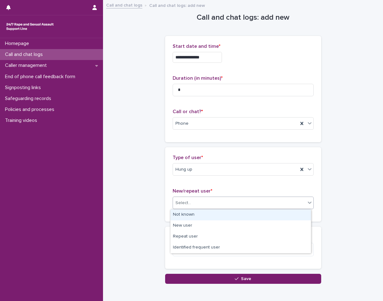
click at [200, 214] on div "Not known" at bounding box center [240, 214] width 140 height 11
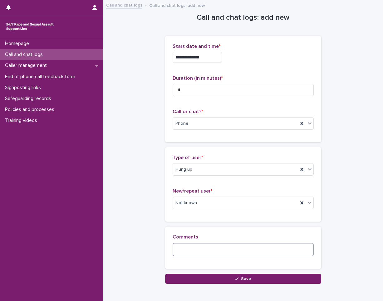
click at [198, 249] on textarea at bounding box center [243, 248] width 141 height 13
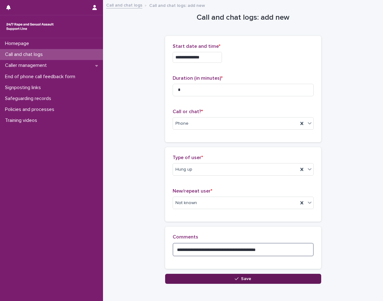
type textarea "**********"
click at [225, 279] on button "Save" at bounding box center [243, 278] width 156 height 10
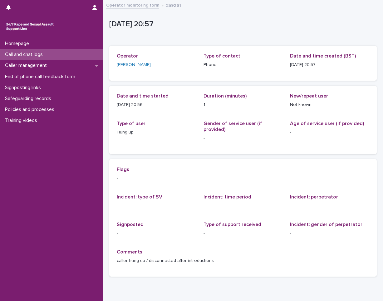
click at [37, 57] on p "Call and chat logs" at bounding box center [24, 54] width 45 height 6
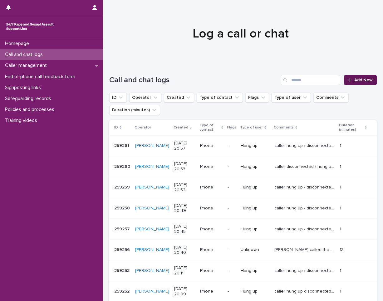
click at [348, 81] on icon at bounding box center [350, 80] width 4 height 4
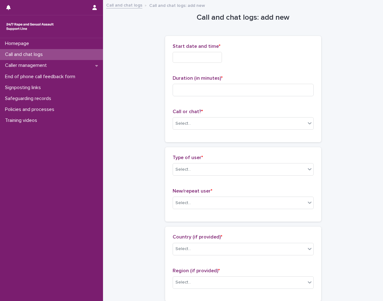
click at [182, 54] on input "text" at bounding box center [197, 57] width 49 height 11
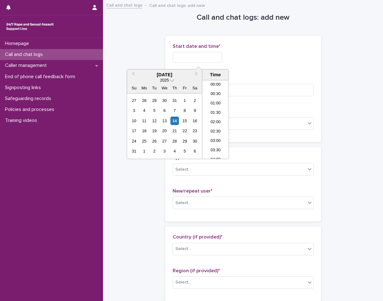
scroll to position [359, 0]
click at [218, 119] on li "21:00" at bounding box center [215, 119] width 27 height 9
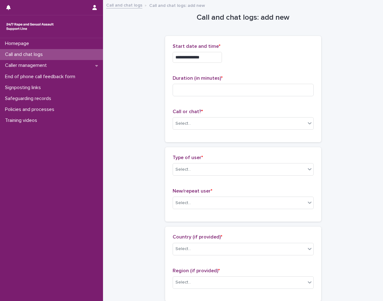
click at [213, 58] on input "**********" at bounding box center [197, 57] width 49 height 11
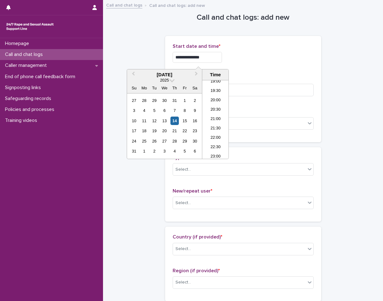
type input "**********"
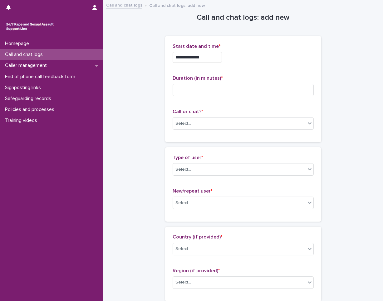
click at [256, 37] on div "**********" at bounding box center [243, 89] width 156 height 106
click at [193, 91] on input at bounding box center [243, 90] width 141 height 12
type input "*"
click at [198, 124] on div "Select..." at bounding box center [239, 123] width 133 height 10
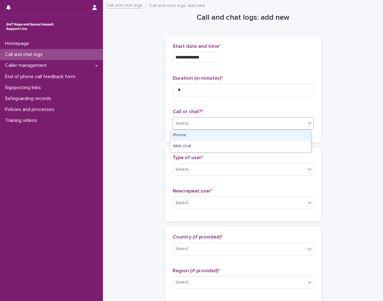
click at [201, 135] on div "Phone" at bounding box center [240, 135] width 140 height 11
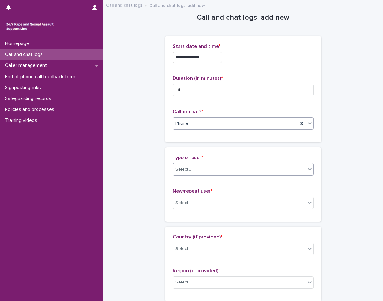
click at [205, 166] on div "Select..." at bounding box center [239, 169] width 133 height 10
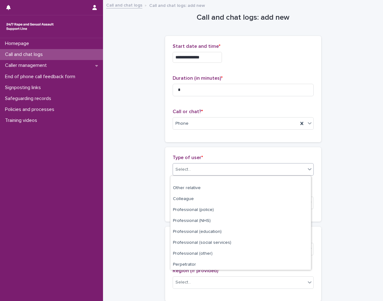
scroll to position [70, 0]
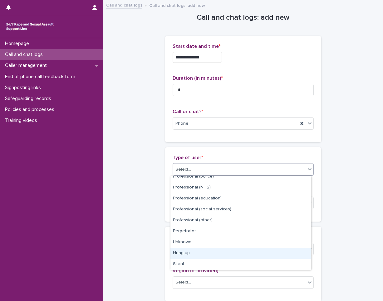
click at [209, 255] on div "Hung up" at bounding box center [240, 252] width 140 height 11
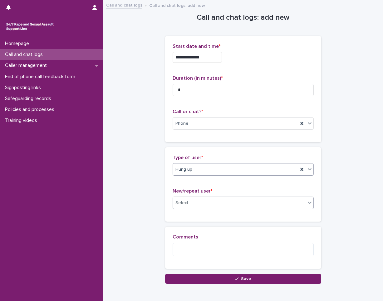
click at [202, 207] on div "Select..." at bounding box center [239, 203] width 133 height 10
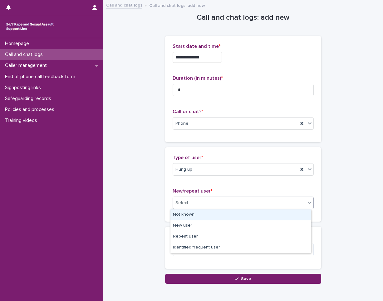
click at [198, 213] on div "Not known" at bounding box center [240, 214] width 140 height 11
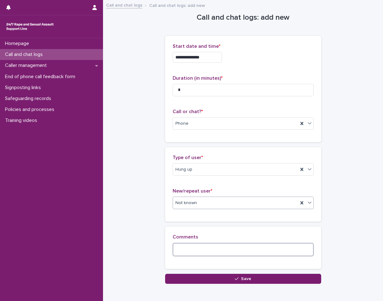
click at [196, 248] on textarea at bounding box center [243, 248] width 141 height 13
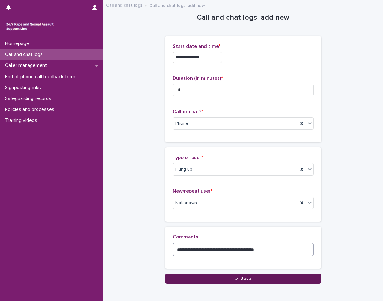
type textarea "**********"
click at [235, 279] on icon "button" at bounding box center [237, 278] width 4 height 3
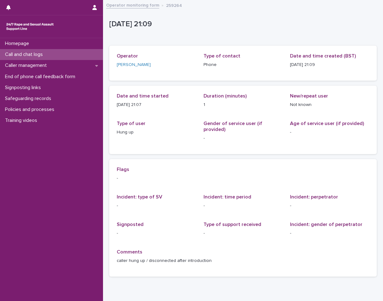
click at [68, 57] on div "Call and chat logs" at bounding box center [51, 54] width 103 height 11
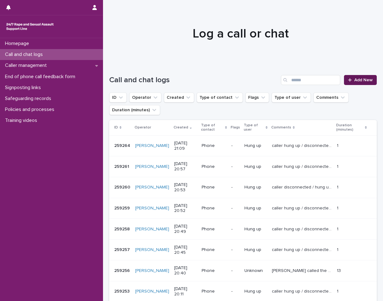
click at [356, 80] on span "Add New" at bounding box center [363, 80] width 18 height 4
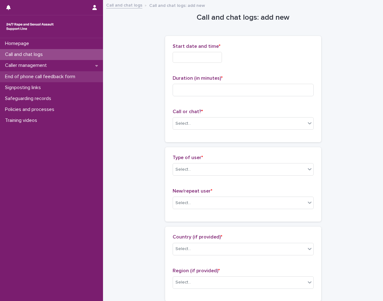
click at [72, 77] on p "End of phone call feedback form" at bounding box center [41, 77] width 78 height 6
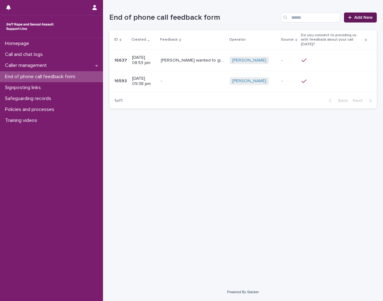
click at [363, 14] on link "Add New" at bounding box center [360, 17] width 33 height 10
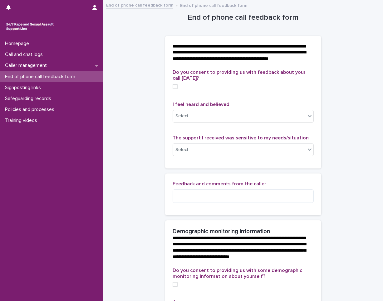
click at [174, 89] on span at bounding box center [175, 86] width 5 height 5
click at [216, 121] on div "Select..." at bounding box center [239, 116] width 133 height 10
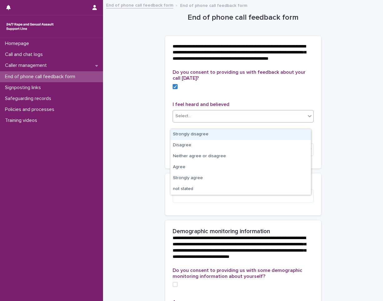
click at [216, 134] on div "Strongly disagree" at bounding box center [240, 134] width 140 height 11
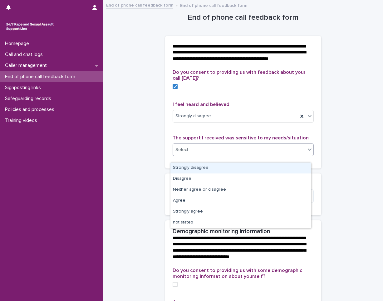
click at [215, 155] on div "Select..." at bounding box center [239, 149] width 133 height 10
click at [212, 170] on div "Strongly disagree" at bounding box center [240, 167] width 140 height 11
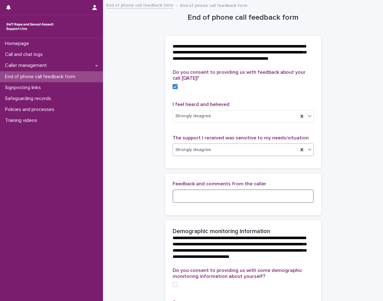
click at [215, 202] on textarea at bounding box center [243, 195] width 141 height 13
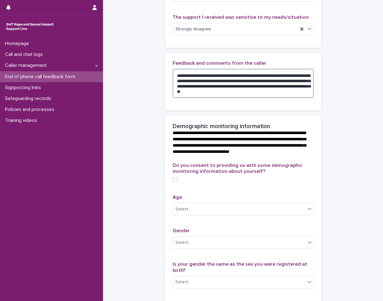
scroll to position [125, 0]
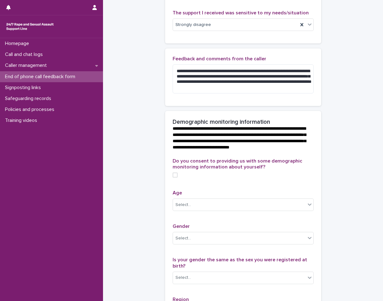
click at [264, 210] on div "Select..." at bounding box center [239, 204] width 133 height 10
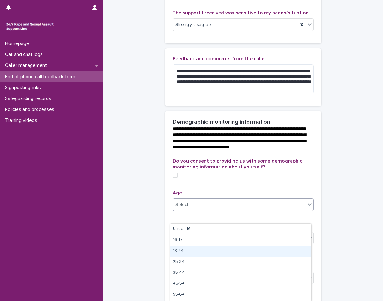
click at [243, 252] on div "18-24" at bounding box center [240, 250] width 140 height 11
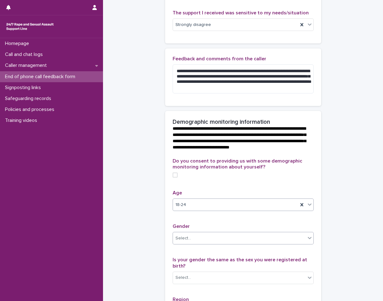
click at [278, 243] on div "Select..." at bounding box center [239, 238] width 133 height 10
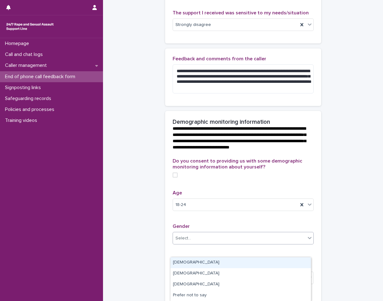
click at [266, 263] on div "[DEMOGRAPHIC_DATA]" at bounding box center [240, 262] width 140 height 11
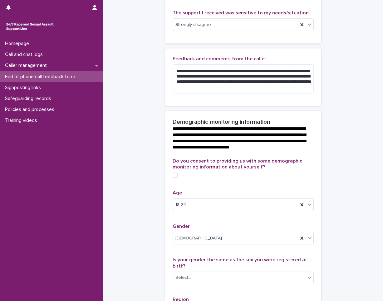
click at [358, 244] on div "**********" at bounding box center [242, 160] width 267 height 569
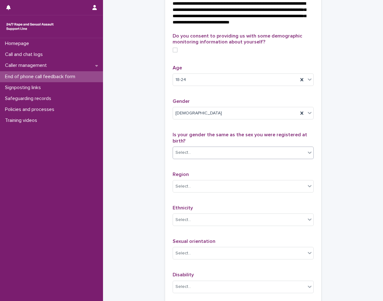
click at [201, 158] on div "Select..." at bounding box center [239, 152] width 133 height 10
click at [197, 189] on div "Yes" at bounding box center [240, 188] width 140 height 11
click at [205, 191] on div "Select..." at bounding box center [239, 186] width 133 height 10
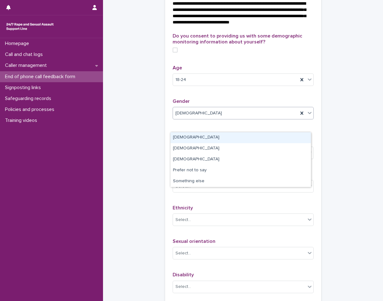
click at [308, 116] on icon at bounding box center [309, 113] width 6 height 6
click at [203, 140] on div "[DEMOGRAPHIC_DATA]" at bounding box center [240, 137] width 140 height 11
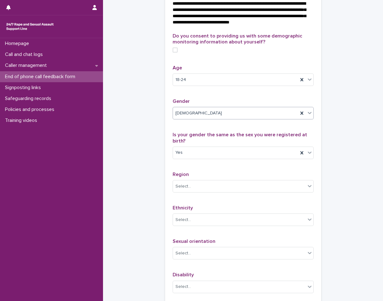
click at [135, 160] on div "**********" at bounding box center [242, 35] width 267 height 569
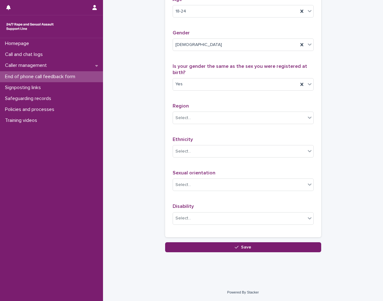
scroll to position [330, 0]
click at [206, 150] on div "Select..." at bounding box center [239, 151] width 133 height 10
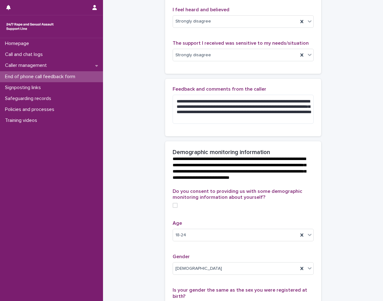
scroll to position [125, 0]
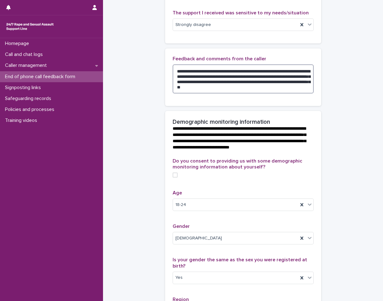
click at [267, 92] on textarea "**********" at bounding box center [243, 78] width 141 height 29
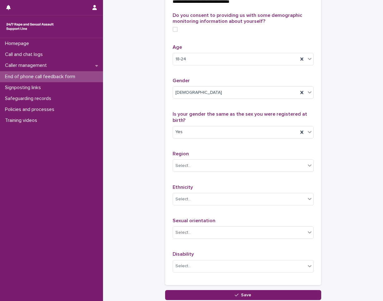
scroll to position [312, 0]
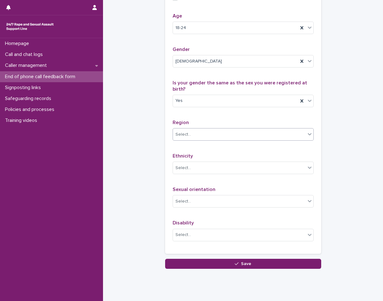
click at [221, 140] on div "Select..." at bounding box center [239, 134] width 133 height 10
click at [203, 140] on div "Select..." at bounding box center [239, 134] width 133 height 10
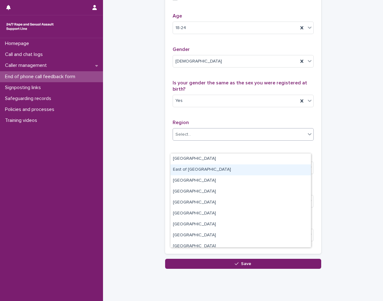
click at [216, 171] on div "East of [GEOGRAPHIC_DATA]" at bounding box center [240, 169] width 140 height 11
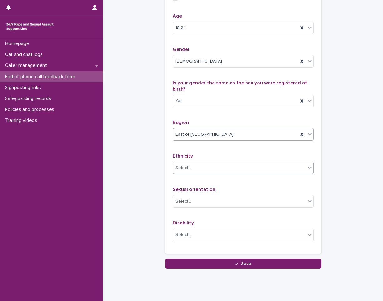
click at [210, 173] on div "Select..." at bounding box center [239, 168] width 133 height 10
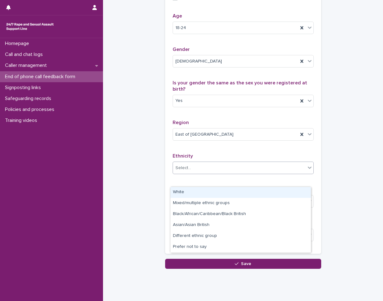
click at [210, 173] on div "Select..." at bounding box center [239, 168] width 133 height 10
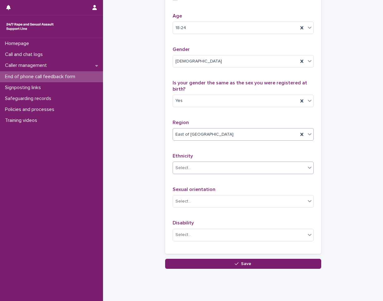
click at [225, 140] on div "East of [GEOGRAPHIC_DATA]" at bounding box center [235, 134] width 125 height 10
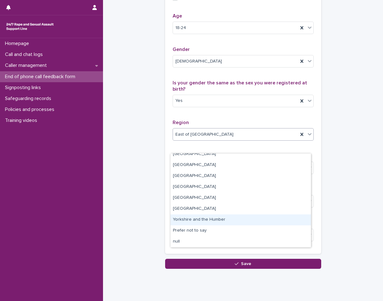
scroll to position [0, 0]
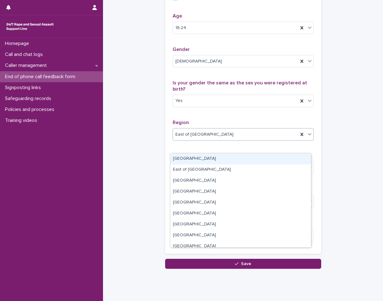
click at [216, 161] on div "[GEOGRAPHIC_DATA]" at bounding box center [240, 158] width 140 height 11
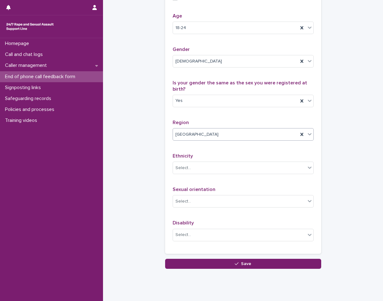
click at [204, 173] on div "Select..." at bounding box center [239, 168] width 133 height 10
click at [213, 173] on div "Select..." at bounding box center [239, 168] width 133 height 10
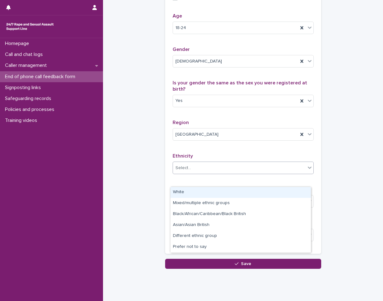
click at [208, 188] on div "White" at bounding box center [240, 192] width 140 height 11
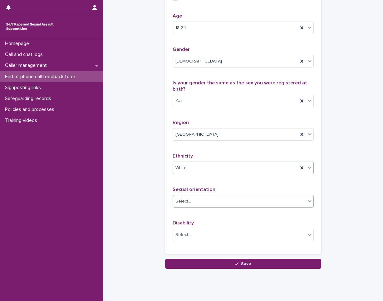
click at [212, 206] on div "Select..." at bounding box center [239, 201] width 133 height 10
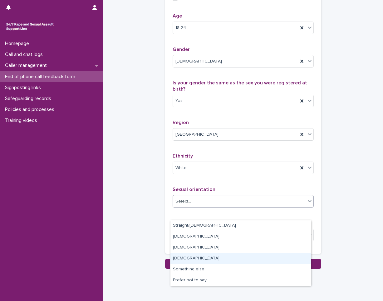
click at [213, 261] on div "[DEMOGRAPHIC_DATA]" at bounding box center [240, 258] width 140 height 11
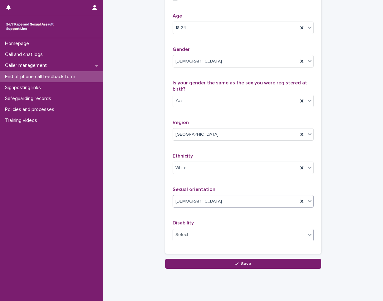
click at [185, 238] on div "Select..." at bounding box center [183, 234] width 16 height 7
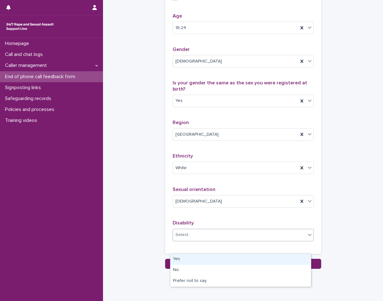
click at [188, 260] on div "Yes" at bounding box center [240, 258] width 140 height 11
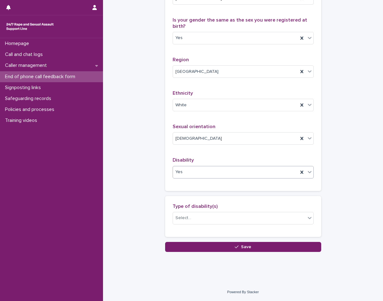
scroll to position [387, 0]
click at [218, 218] on div "Select..." at bounding box center [239, 218] width 133 height 10
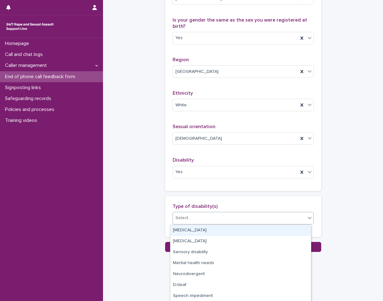
click at [217, 228] on div "[MEDICAL_DATA]" at bounding box center [240, 230] width 140 height 11
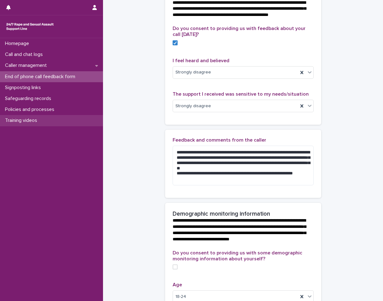
scroll to position [75, 0]
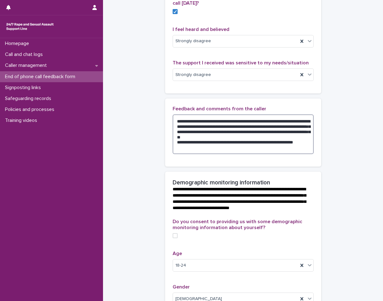
click at [194, 153] on textarea "**********" at bounding box center [243, 134] width 141 height 40
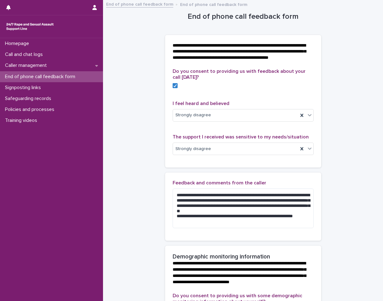
scroll to position [0, 0]
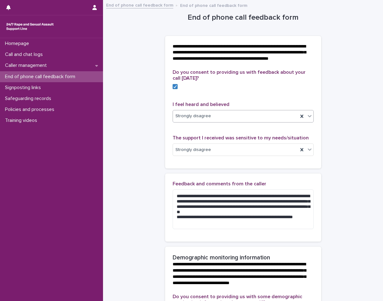
click at [306, 119] on icon at bounding box center [309, 116] width 6 height 6
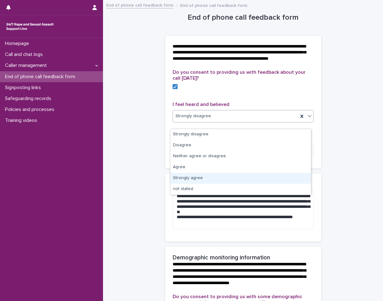
click at [256, 182] on div "Strongly agree" at bounding box center [240, 178] width 140 height 11
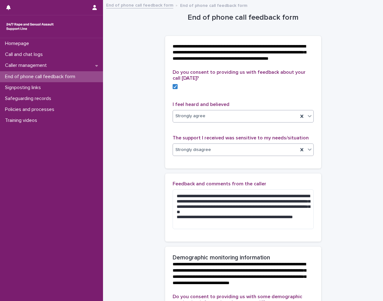
click at [308, 152] on icon at bounding box center [309, 149] width 6 height 6
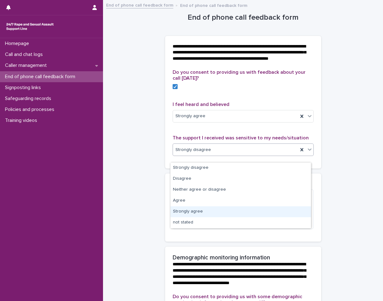
click at [278, 206] on div "Strongly agree" at bounding box center [240, 211] width 140 height 11
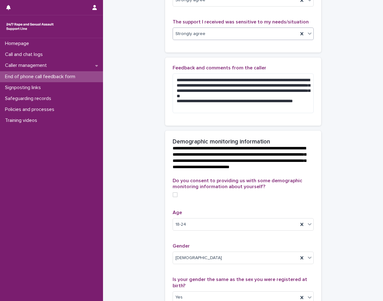
scroll to position [107, 0]
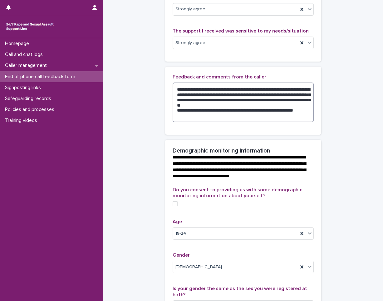
click at [180, 100] on textarea "**********" at bounding box center [243, 102] width 141 height 40
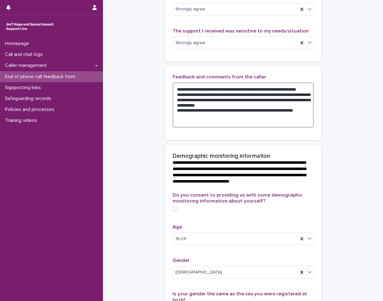
click at [192, 100] on textarea "**********" at bounding box center [243, 104] width 141 height 45
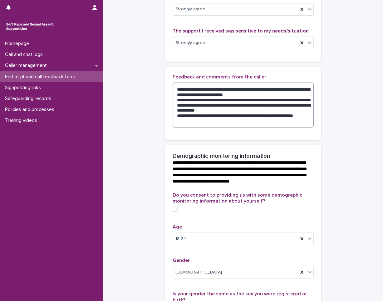
click at [246, 110] on textarea "**********" at bounding box center [243, 104] width 141 height 45
click at [286, 111] on textarea "**********" at bounding box center [243, 104] width 141 height 45
click at [198, 122] on textarea "**********" at bounding box center [243, 104] width 141 height 45
click at [246, 127] on textarea "**********" at bounding box center [243, 104] width 141 height 45
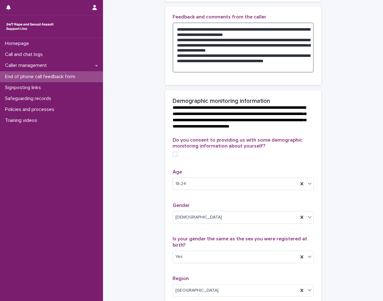
scroll to position [169, 0]
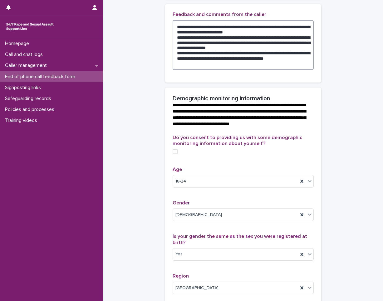
click at [173, 154] on span at bounding box center [175, 151] width 5 height 5
type textarea "**********"
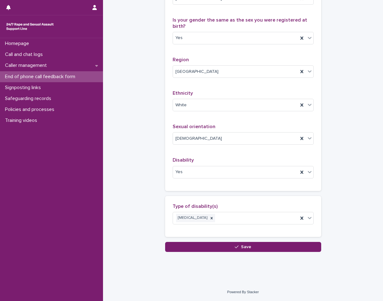
scroll to position [397, 0]
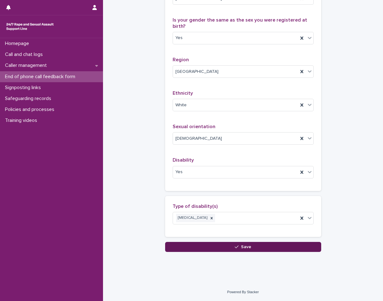
click at [229, 247] on button "Save" at bounding box center [243, 247] width 156 height 10
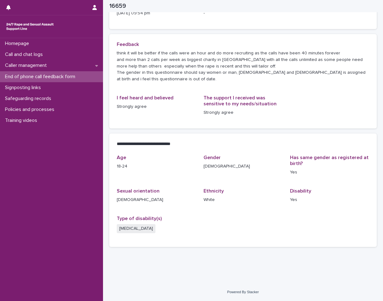
scroll to position [51, 0]
click at [35, 55] on p "Call and chat logs" at bounding box center [24, 54] width 45 height 6
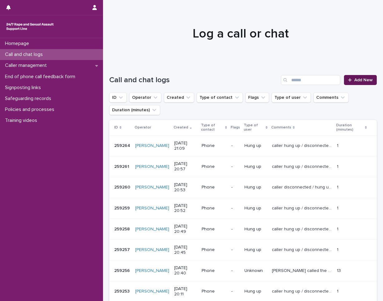
click at [348, 79] on icon at bounding box center [349, 79] width 3 height 3
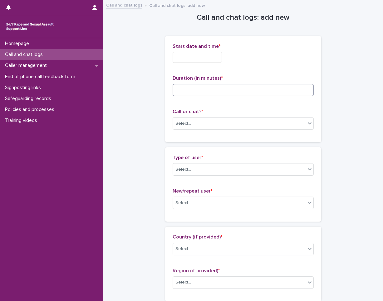
click at [191, 90] on input at bounding box center [243, 90] width 141 height 12
type input "**"
click at [203, 55] on input "text" at bounding box center [197, 57] width 49 height 11
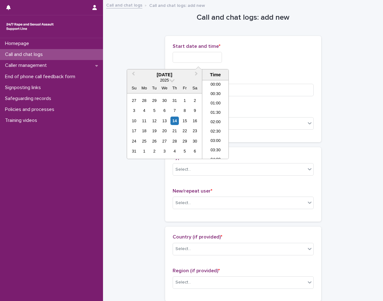
scroll to position [368, 0]
click at [219, 109] on li "21:00" at bounding box center [215, 109] width 27 height 9
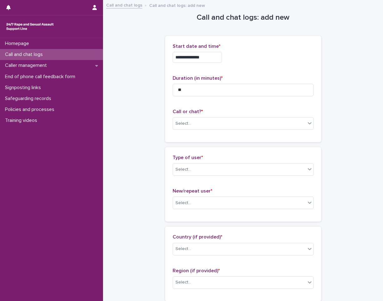
click at [216, 60] on input "**********" at bounding box center [197, 57] width 49 height 11
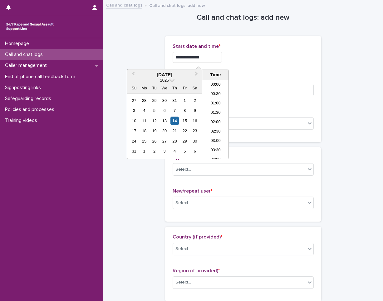
scroll to position [359, 0]
type input "**********"
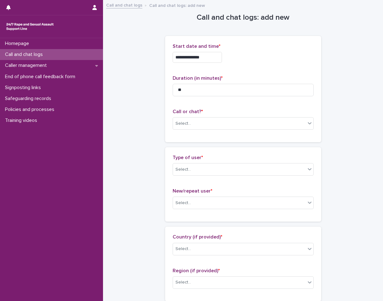
click at [245, 61] on div "**********" at bounding box center [243, 57] width 141 height 11
click at [218, 123] on div "Select..." at bounding box center [239, 123] width 133 height 10
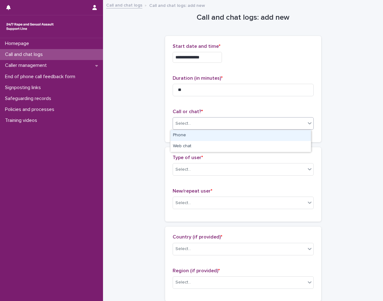
drag, startPoint x: 229, startPoint y: 142, endPoint x: 229, endPoint y: 138, distance: 3.7
click at [229, 138] on div "Phone" at bounding box center [240, 135] width 140 height 11
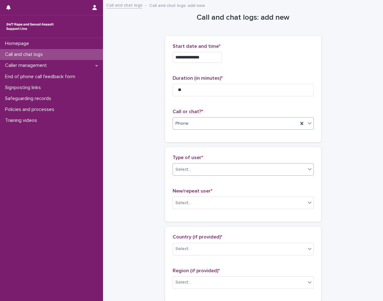
click at [220, 168] on div "Select..." at bounding box center [239, 169] width 133 height 10
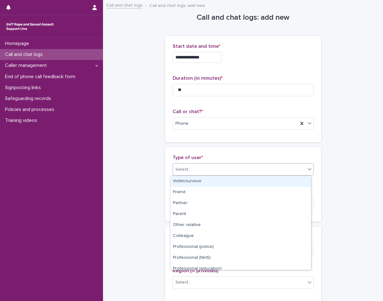
click at [218, 185] on div "Victim/survivor" at bounding box center [240, 181] width 140 height 11
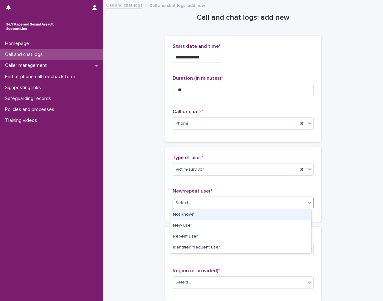
click at [218, 198] on div "Select..." at bounding box center [239, 203] width 133 height 10
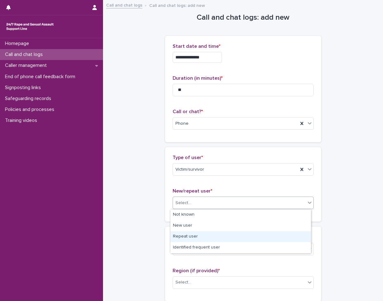
click at [219, 241] on div "Repeat user" at bounding box center [240, 236] width 140 height 11
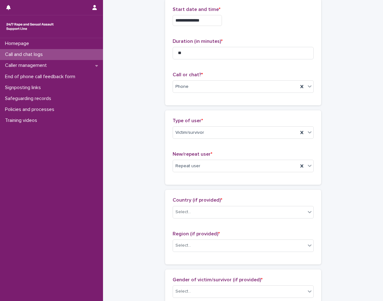
scroll to position [156, 0]
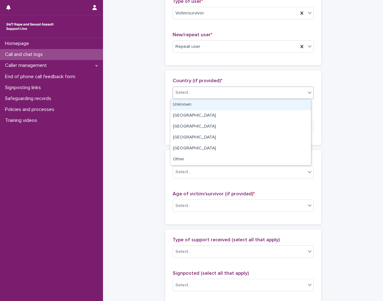
click at [208, 91] on div "Select..." at bounding box center [239, 92] width 133 height 10
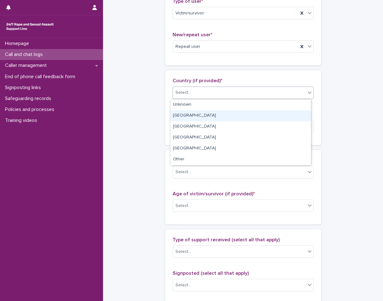
click at [212, 115] on div "[GEOGRAPHIC_DATA]" at bounding box center [240, 115] width 140 height 11
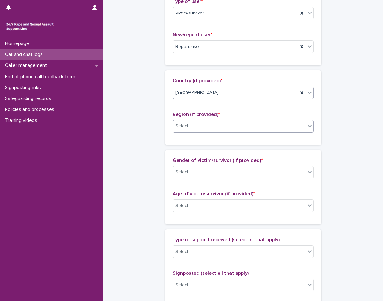
click at [210, 126] on div "Select..." at bounding box center [239, 126] width 133 height 10
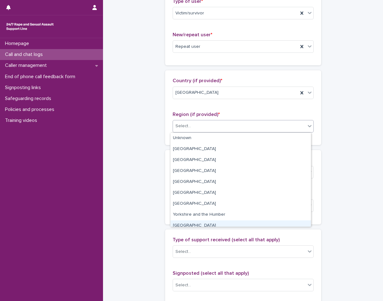
click at [213, 223] on div "[GEOGRAPHIC_DATA]" at bounding box center [240, 225] width 140 height 11
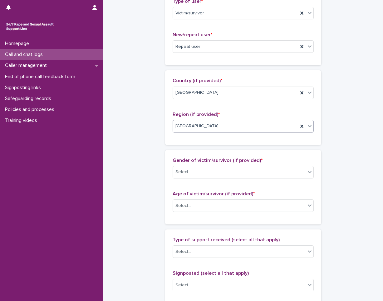
click at [147, 172] on div "**********" at bounding box center [242, 183] width 267 height 676
click at [203, 173] on div "Select..." at bounding box center [239, 172] width 133 height 10
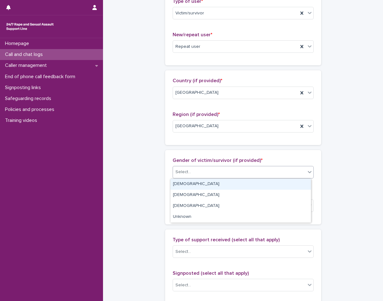
click at [197, 188] on div "[DEMOGRAPHIC_DATA]" at bounding box center [240, 184] width 140 height 11
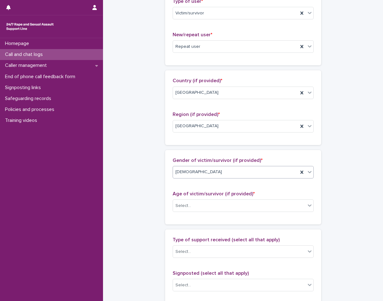
click at [152, 193] on div "**********" at bounding box center [242, 183] width 267 height 676
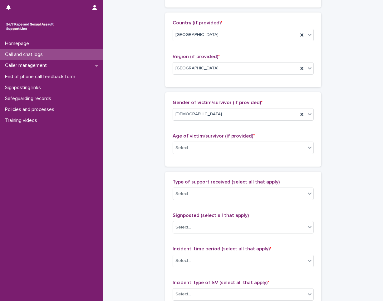
scroll to position [218, 0]
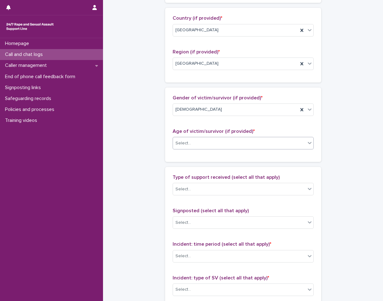
click at [228, 147] on div "Select..." at bounding box center [239, 143] width 133 height 10
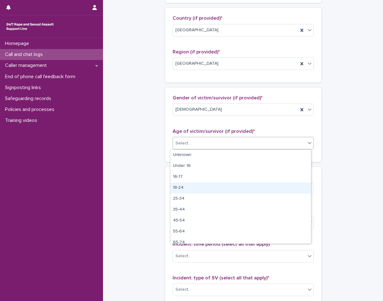
click at [213, 186] on div "18-24" at bounding box center [240, 187] width 140 height 11
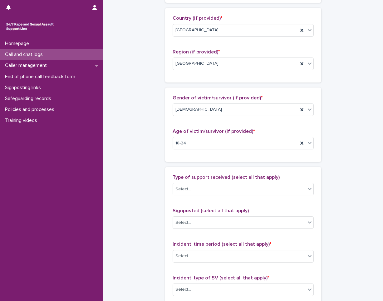
click at [139, 191] on div "**********" at bounding box center [242, 120] width 267 height 676
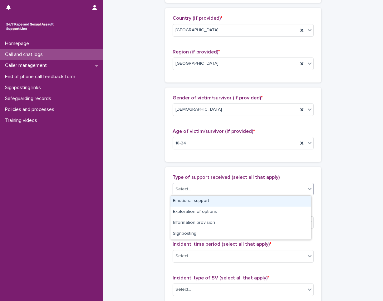
click at [191, 187] on div "Select..." at bounding box center [239, 189] width 133 height 10
click at [193, 202] on div "Emotional support" at bounding box center [240, 200] width 140 height 11
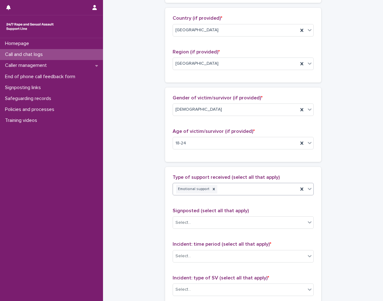
click at [142, 208] on div "**********" at bounding box center [242, 120] width 267 height 676
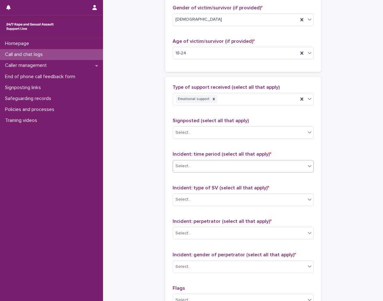
scroll to position [312, 0]
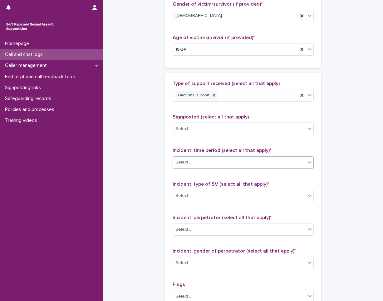
click at [205, 162] on div "Select..." at bounding box center [239, 162] width 133 height 10
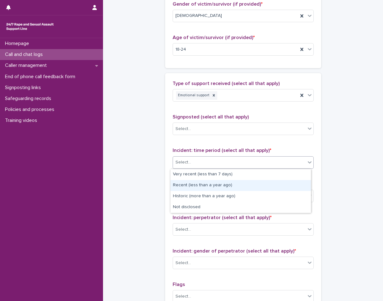
click at [203, 185] on div "Recent (less than a year ago)" at bounding box center [240, 185] width 140 height 11
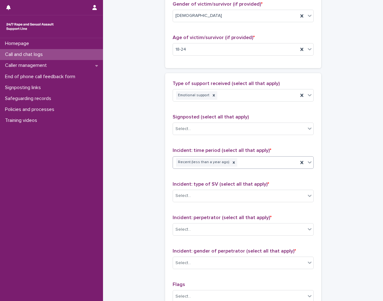
click at [146, 192] on div "**********" at bounding box center [242, 27] width 267 height 676
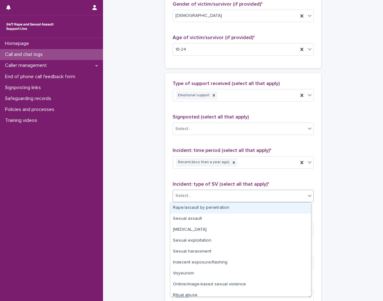
click at [209, 192] on div "Select..." at bounding box center [239, 195] width 133 height 10
click at [208, 208] on div "Rape/assault by penetration" at bounding box center [240, 207] width 140 height 11
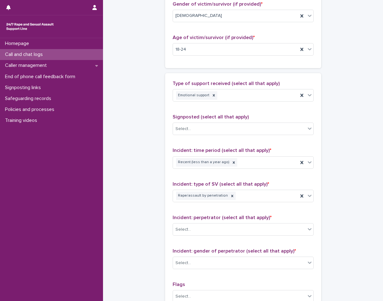
click at [139, 207] on div "**********" at bounding box center [242, 27] width 267 height 676
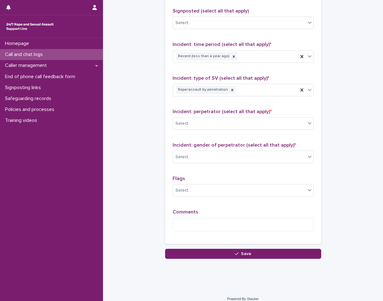
scroll to position [424, 0]
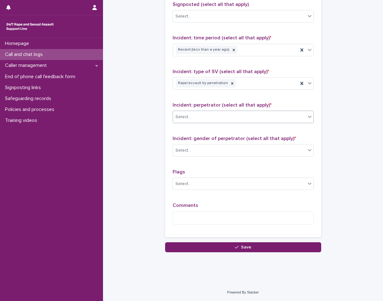
click at [200, 115] on div "Select..." at bounding box center [239, 117] width 133 height 10
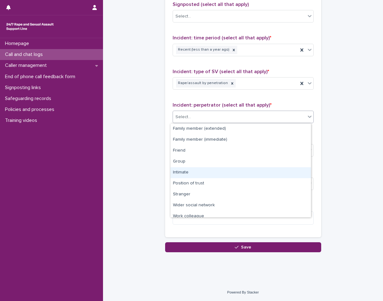
scroll to position [27, 0]
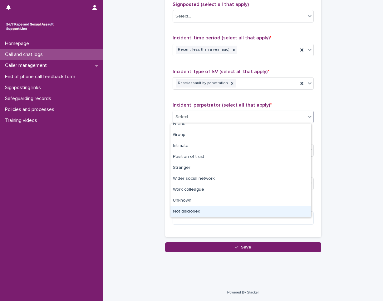
click at [200, 210] on div "Not disclosed" at bounding box center [240, 211] width 140 height 11
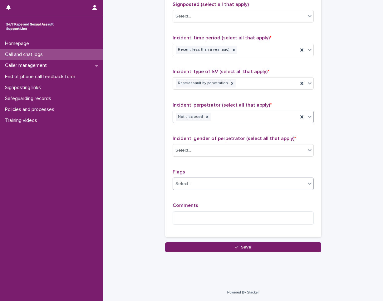
drag, startPoint x: 152, startPoint y: 202, endPoint x: 182, endPoint y: 189, distance: 32.9
click at [233, 152] on div "Select..." at bounding box center [239, 150] width 133 height 10
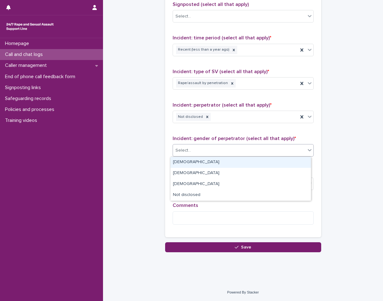
click at [211, 164] on div "[DEMOGRAPHIC_DATA]" at bounding box center [240, 162] width 140 height 11
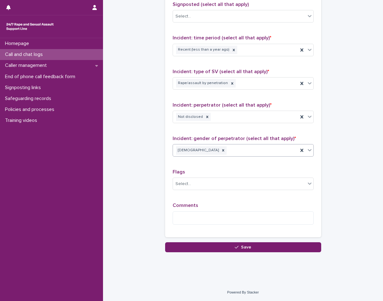
click at [201, 216] on textarea at bounding box center [243, 217] width 141 height 13
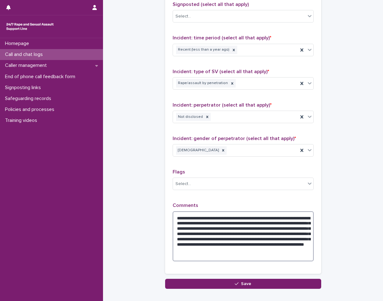
click at [239, 218] on textarea "**********" at bounding box center [243, 236] width 141 height 50
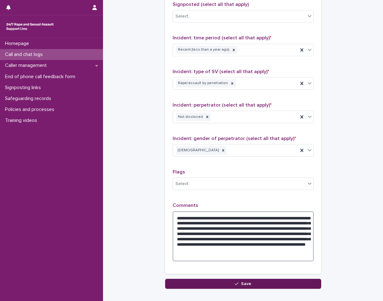
type textarea "**********"
click at [252, 284] on button "Save" at bounding box center [243, 283] width 156 height 10
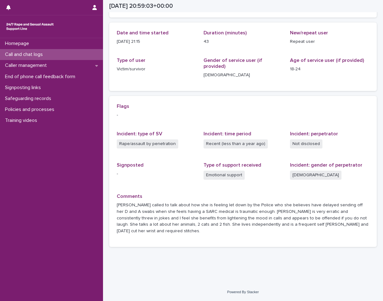
scroll to position [56, 0]
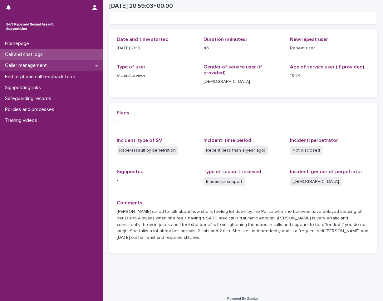
click at [41, 66] on p "Caller management" at bounding box center [26, 65] width 49 height 6
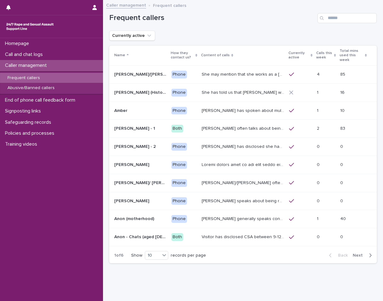
click at [41, 77] on p "Frequent callers" at bounding box center [23, 77] width 42 height 5
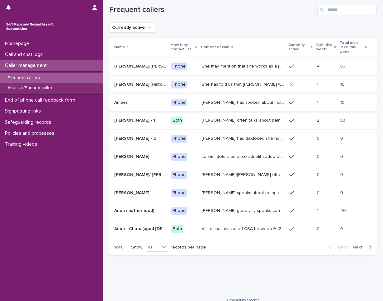
scroll to position [12, 0]
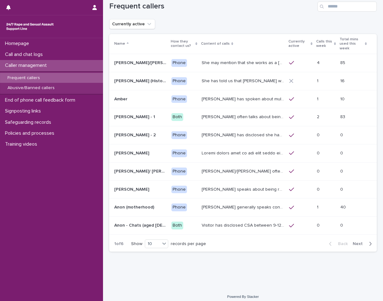
click at [358, 241] on span "Next" at bounding box center [360, 243] width 14 height 4
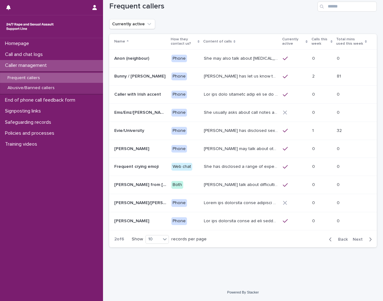
click at [358, 240] on span "Next" at bounding box center [360, 239] width 14 height 4
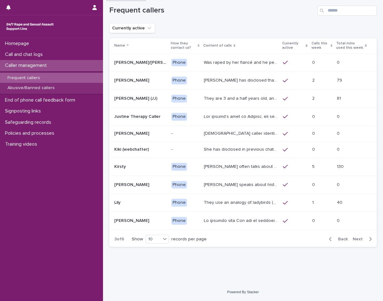
scroll to position [12, 0]
click at [358, 240] on span "Next" at bounding box center [360, 239] width 14 height 4
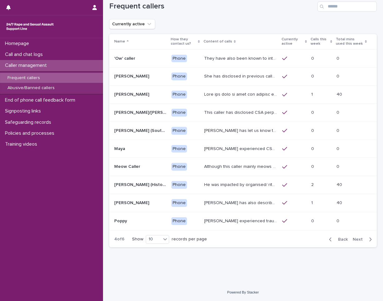
click at [250, 110] on p "This caller has disclosed CSA perpetrated by father and sometimes will say thin…" at bounding box center [241, 112] width 74 height 7
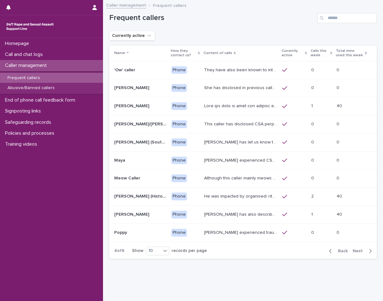
click at [248, 175] on p "Although this caller mainly meows on the call, they have once spoken to a SLW a…" at bounding box center [241, 177] width 74 height 7
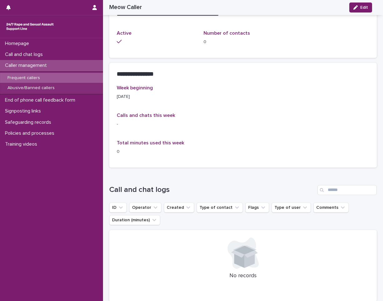
scroll to position [429, 0]
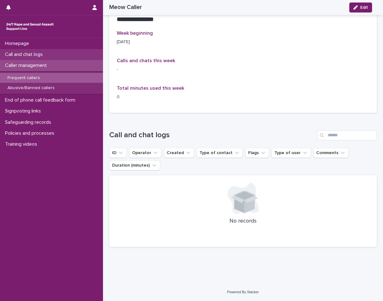
click at [44, 58] on div "Call and chat logs" at bounding box center [51, 54] width 103 height 11
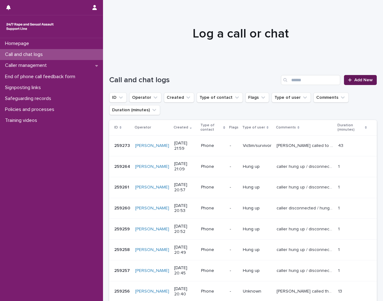
click at [350, 81] on link "Add New" at bounding box center [360, 80] width 33 height 10
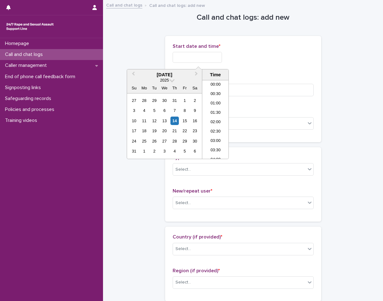
click at [184, 60] on input "text" at bounding box center [197, 57] width 49 height 11
click at [178, 121] on div "14" at bounding box center [174, 120] width 8 height 8
click at [215, 125] on li "22:00" at bounding box center [215, 125] width 27 height 9
click at [210, 56] on input "**********" at bounding box center [197, 57] width 49 height 11
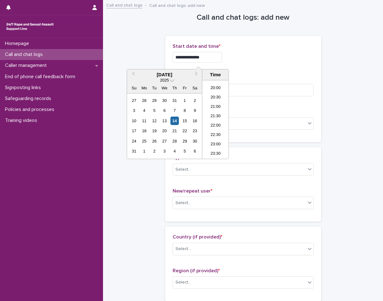
type input "**********"
click at [226, 63] on div "**********" at bounding box center [243, 55] width 141 height 24
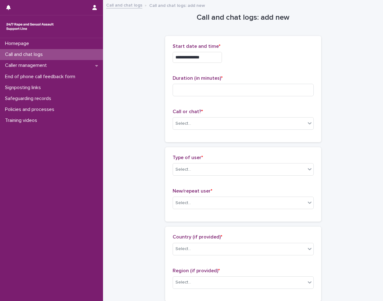
click at [220, 81] on p "Duration (in minutes) *" at bounding box center [243, 78] width 141 height 6
click at [216, 91] on input at bounding box center [243, 90] width 141 height 12
type input "*"
click at [205, 124] on div "Select..." at bounding box center [239, 123] width 133 height 10
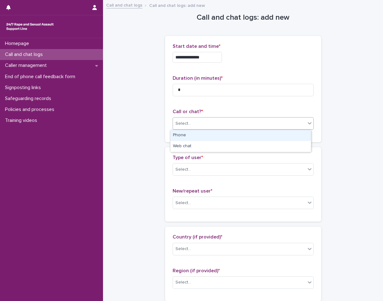
click at [203, 137] on div "Phone" at bounding box center [240, 135] width 140 height 11
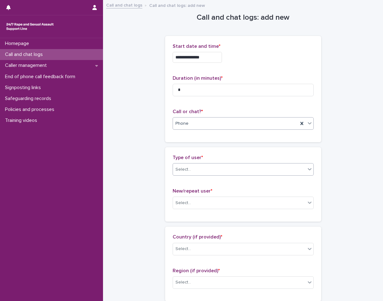
click at [199, 169] on div "Select..." at bounding box center [239, 169] width 133 height 10
click at [229, 168] on div "Select..." at bounding box center [239, 169] width 133 height 10
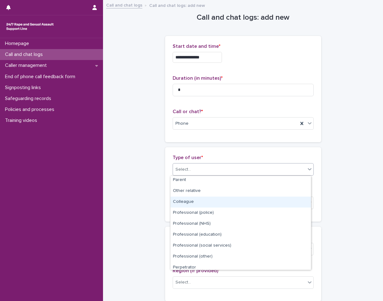
scroll to position [70, 0]
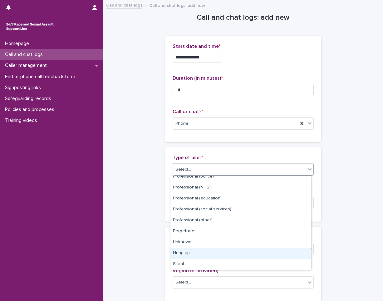
click at [233, 251] on div "Hung up" at bounding box center [240, 252] width 140 height 11
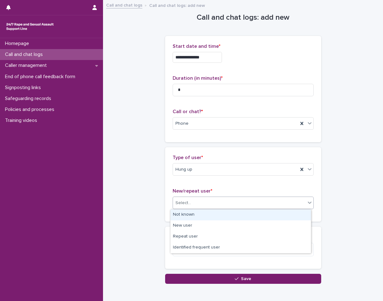
click at [225, 205] on div "Select..." at bounding box center [239, 203] width 133 height 10
drag, startPoint x: 228, startPoint y: 222, endPoint x: 229, endPoint y: 217, distance: 5.8
click at [229, 217] on div "Not known" at bounding box center [240, 214] width 140 height 11
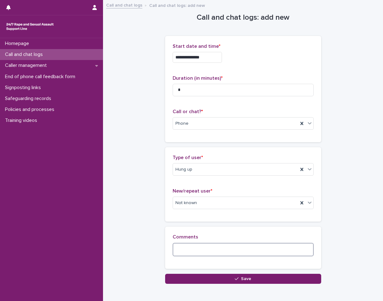
click at [232, 249] on textarea at bounding box center [243, 248] width 141 height 13
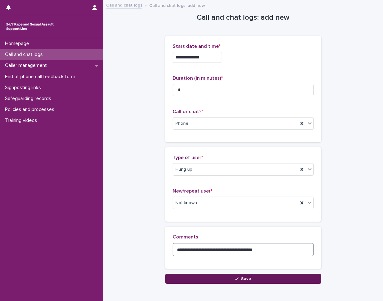
type textarea "**********"
click at [231, 280] on button "Save" at bounding box center [243, 278] width 156 height 10
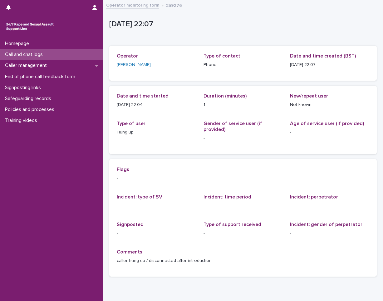
click at [51, 54] on div "Call and chat logs" at bounding box center [51, 54] width 103 height 11
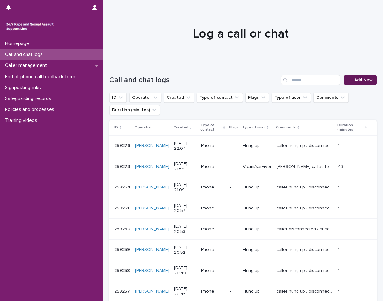
click at [348, 81] on icon at bounding box center [350, 80] width 4 height 4
